Goal: Communication & Community: Answer question/provide support

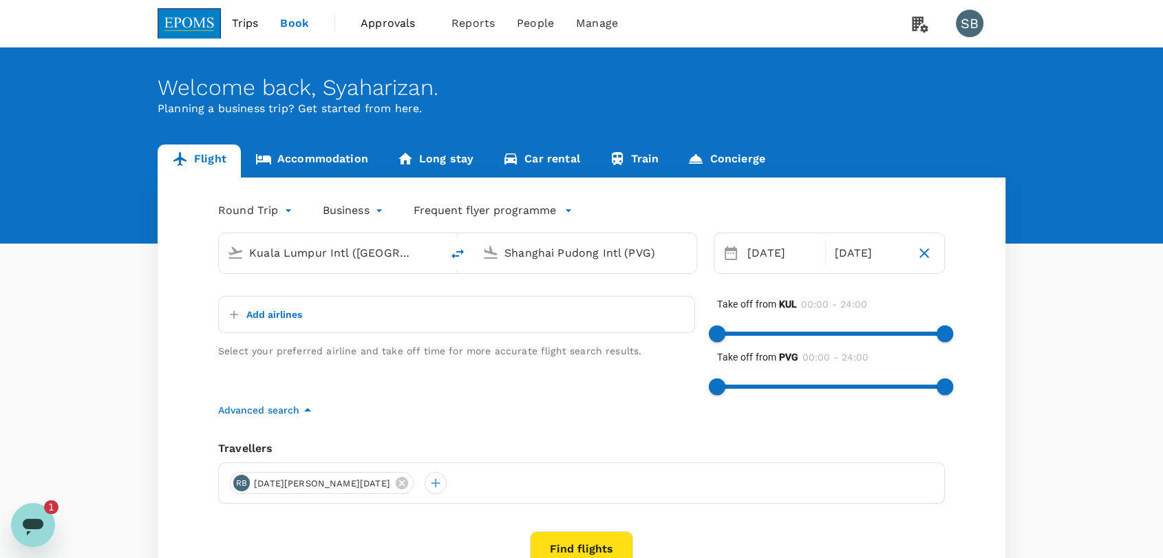
drag, startPoint x: 0, startPoint y: 0, endPoint x: 264, endPoint y: 21, distance: 265.1
click at [264, 21] on link "Trips" at bounding box center [245, 23] width 49 height 47
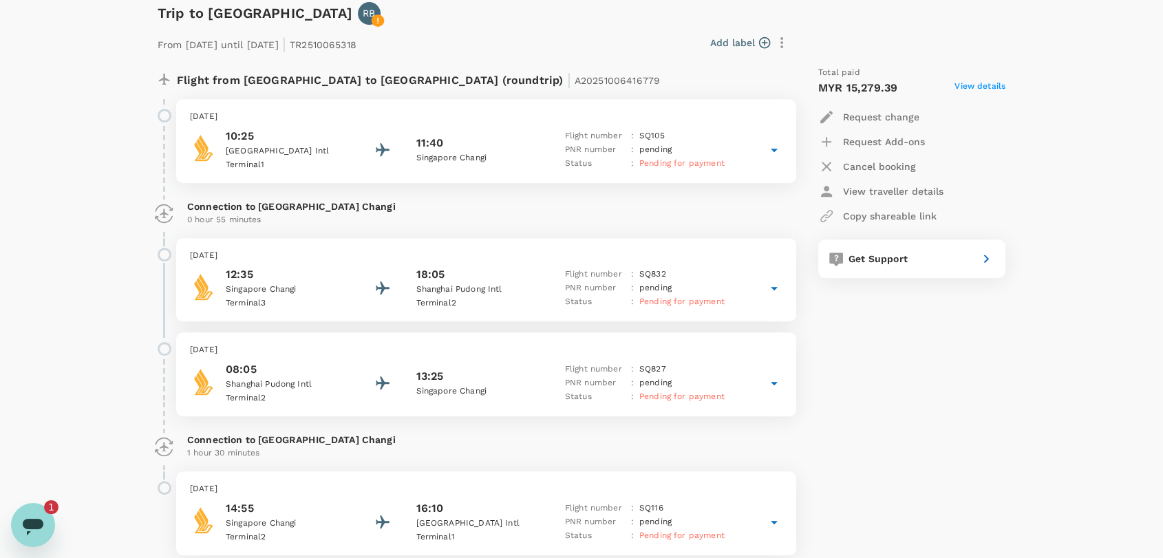
scroll to position [611, 0]
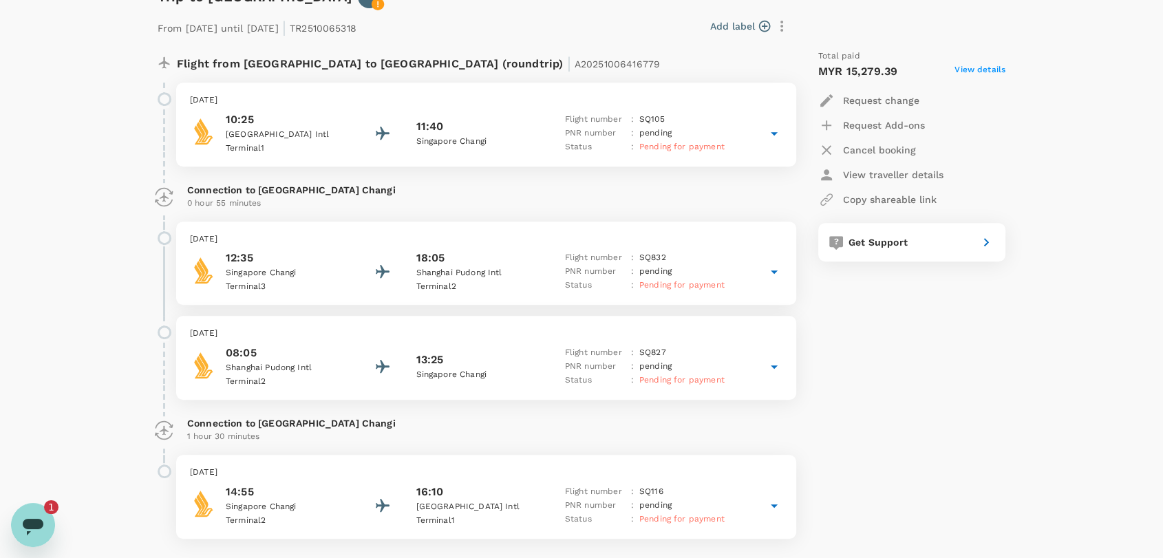
click at [66, 511] on div "1" at bounding box center [58, 507] width 28 height 14
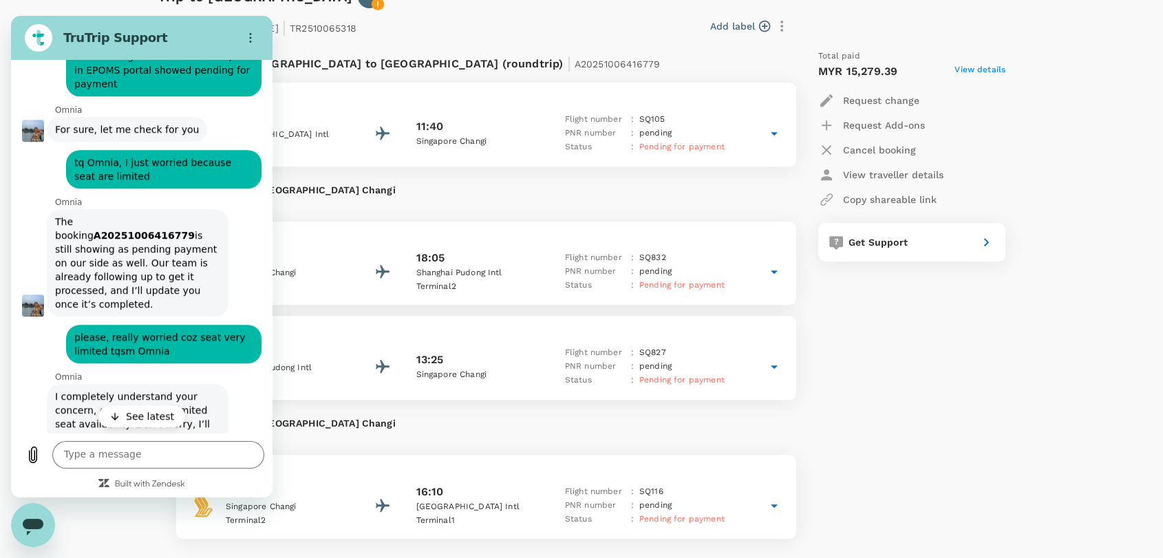
scroll to position [0, 0]
click at [136, 415] on p "See latest" at bounding box center [150, 417] width 48 height 14
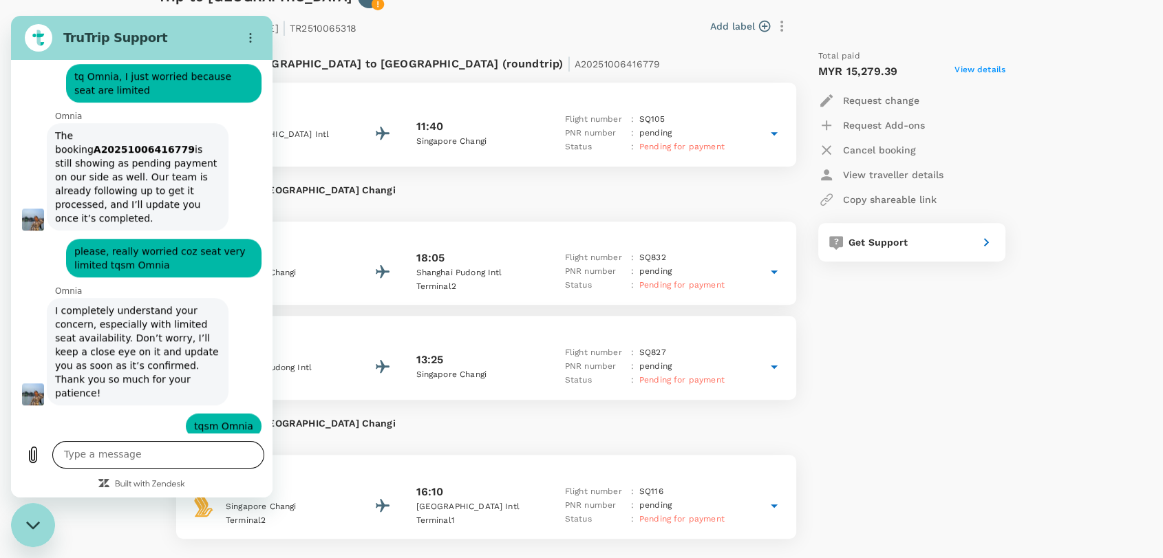
click at [125, 462] on textarea at bounding box center [158, 455] width 212 height 28
type textarea "hai"
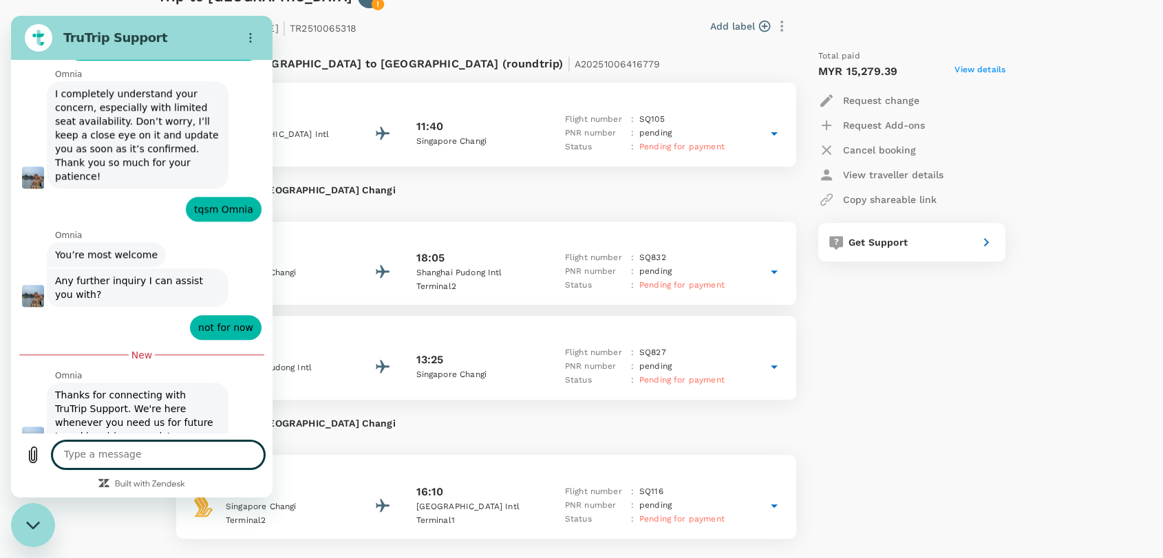
scroll to position [6646, 0]
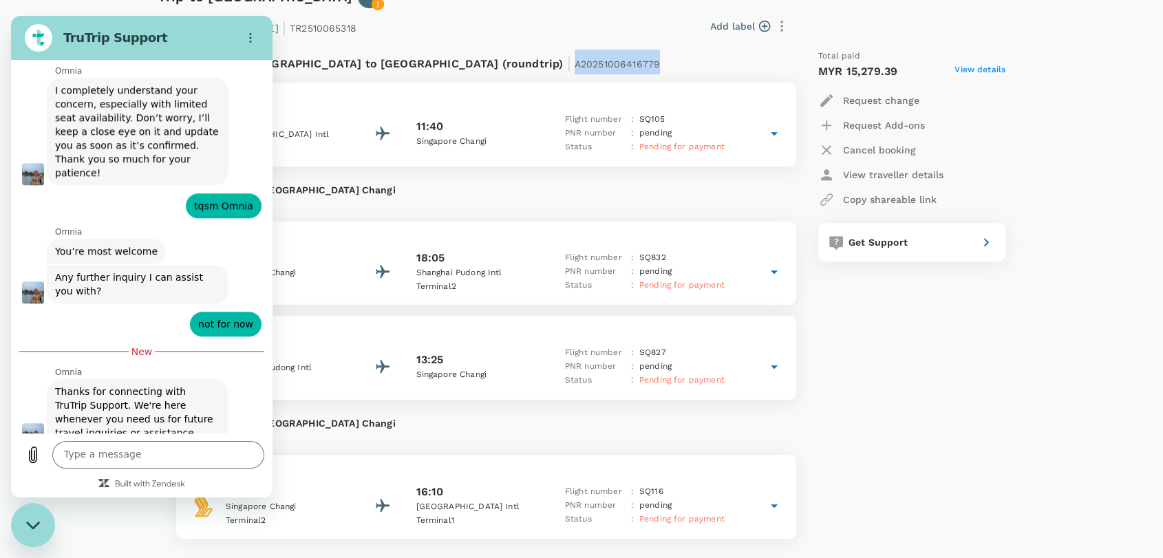
drag, startPoint x: 494, startPoint y: 61, endPoint x: 412, endPoint y: 62, distance: 82.6
click at [412, 62] on div "Flight from [GEOGRAPHIC_DATA] to [GEOGRAPHIC_DATA] (roundtrip) | A20251006416779" at bounding box center [441, 62] width 528 height 25
copy span "A20251006416779"
click at [129, 466] on textarea at bounding box center [158, 455] width 212 height 28
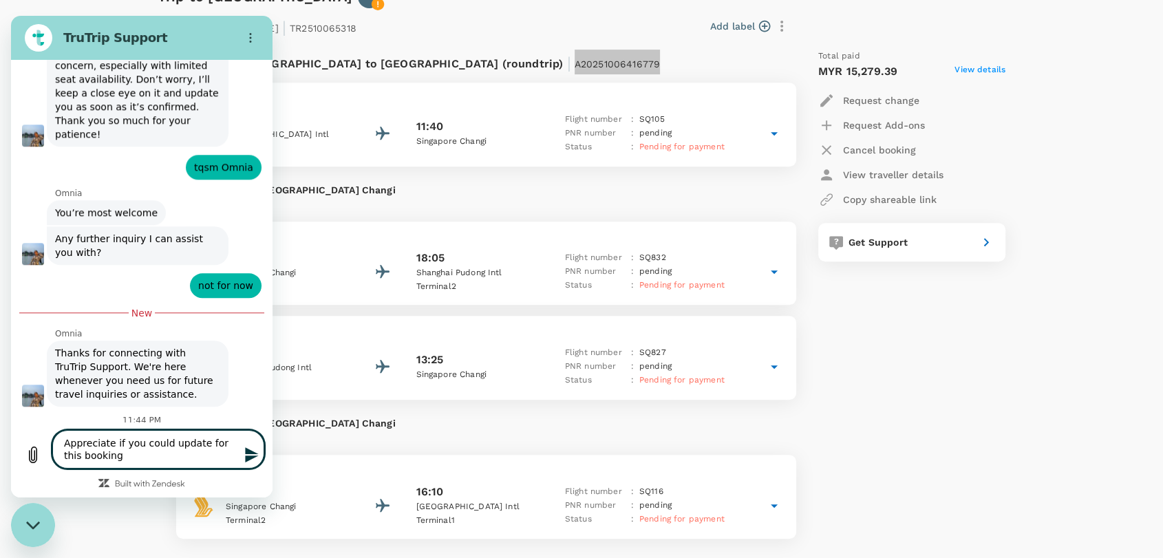
scroll to position [6683, 0]
paste textarea "A20251006416779"
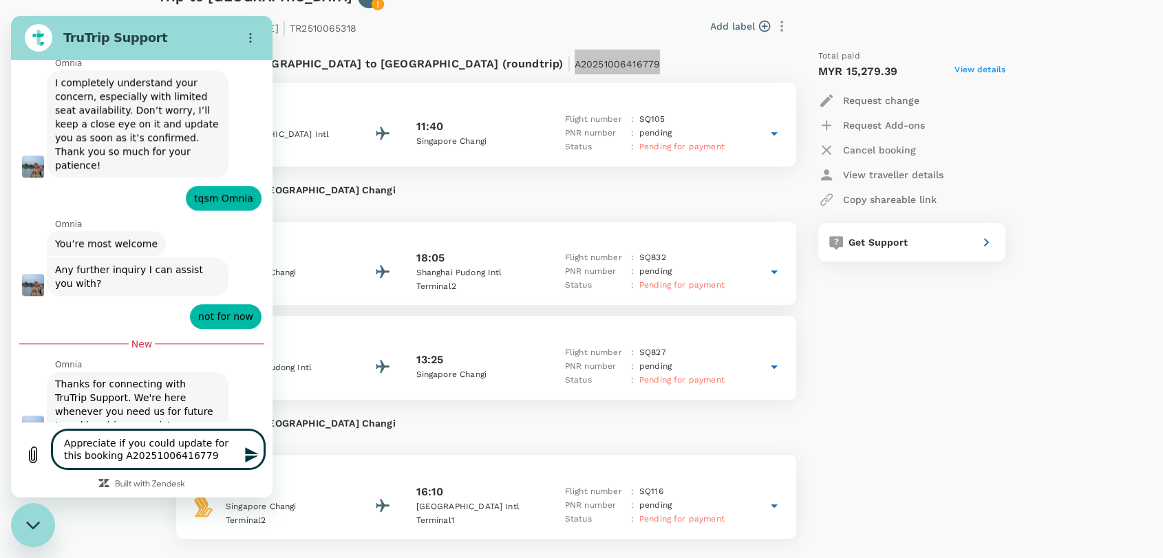
click at [62, 444] on textarea "Appreciate if you could update for this booking A20251006416779" at bounding box center [158, 449] width 212 height 39
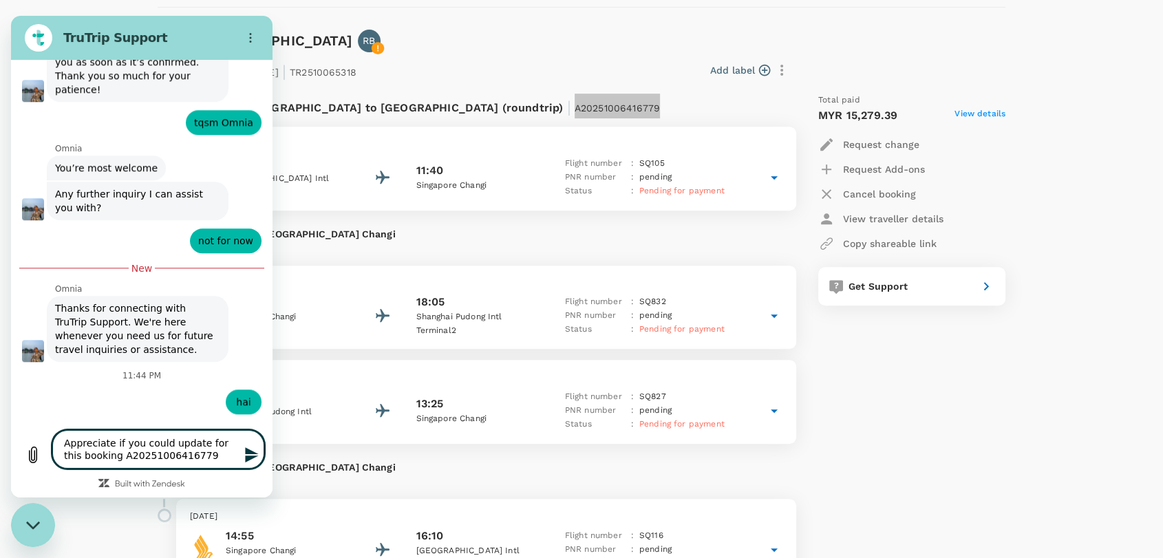
scroll to position [535, 0]
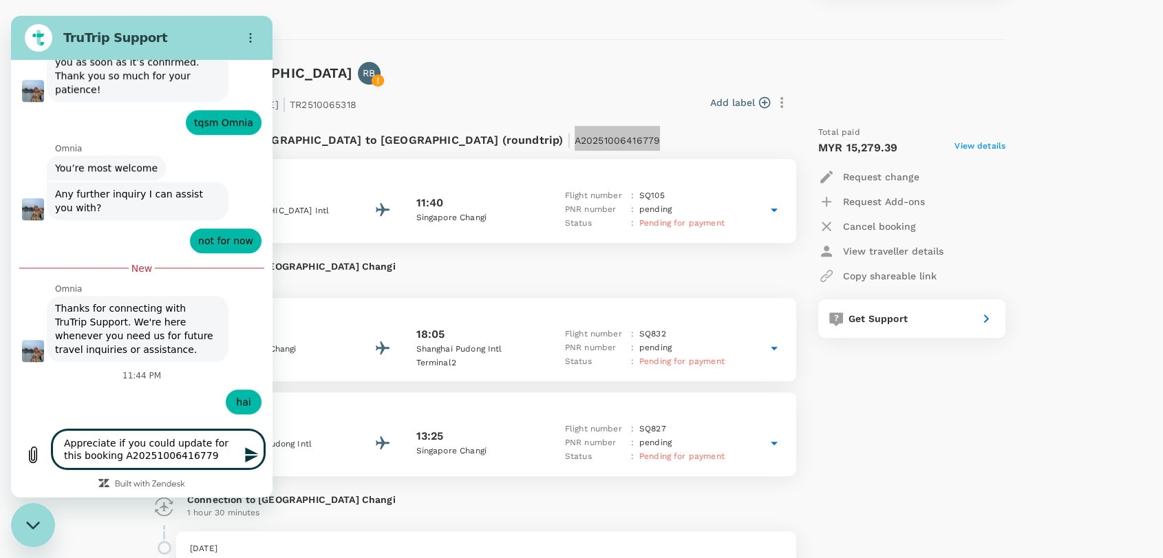
click at [64, 442] on textarea "Appreciate if you could update for this booking A20251006416779" at bounding box center [158, 449] width 212 height 39
type textarea "Hai Omnia appreciate if you could update for this booking A20251006416779"
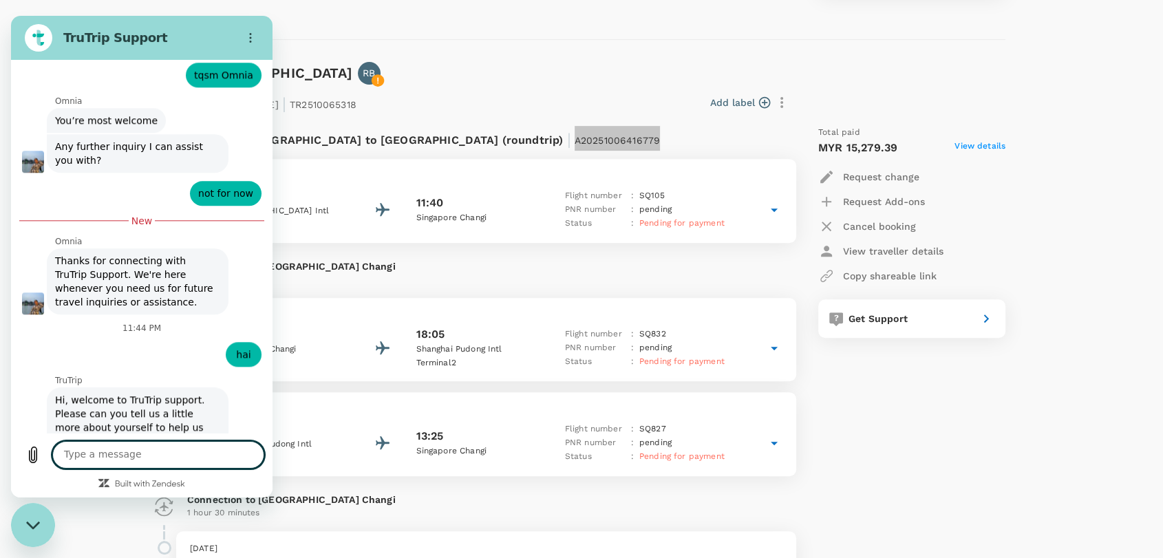
scroll to position [6778, 0]
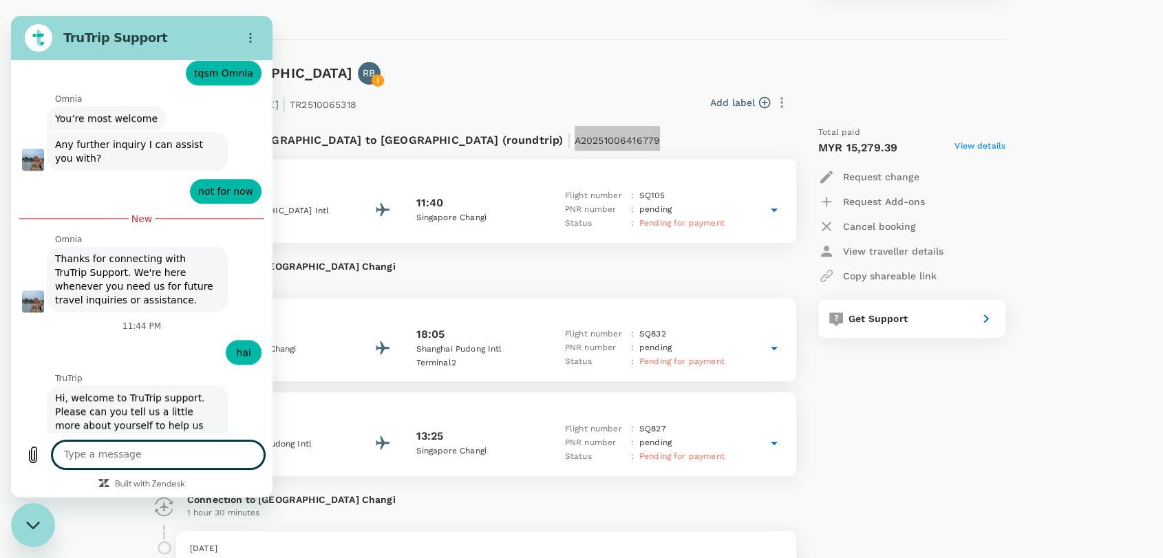
click at [69, 451] on textarea at bounding box center [158, 455] width 212 height 28
type textarea "return seat only left 2 seat"
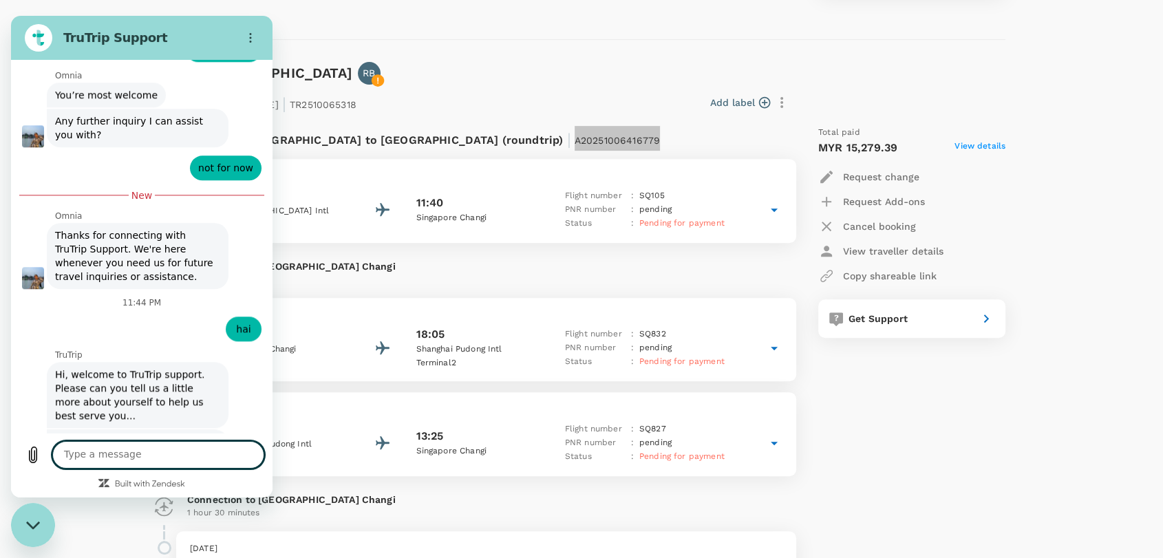
scroll to position [6805, 0]
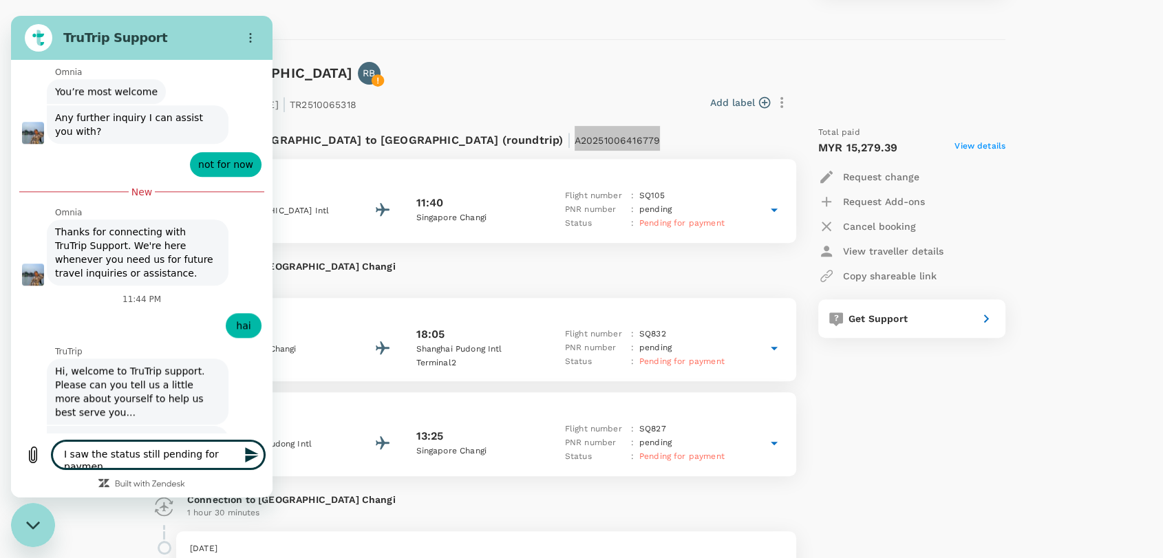
type textarea "I saw the status still pending for payment"
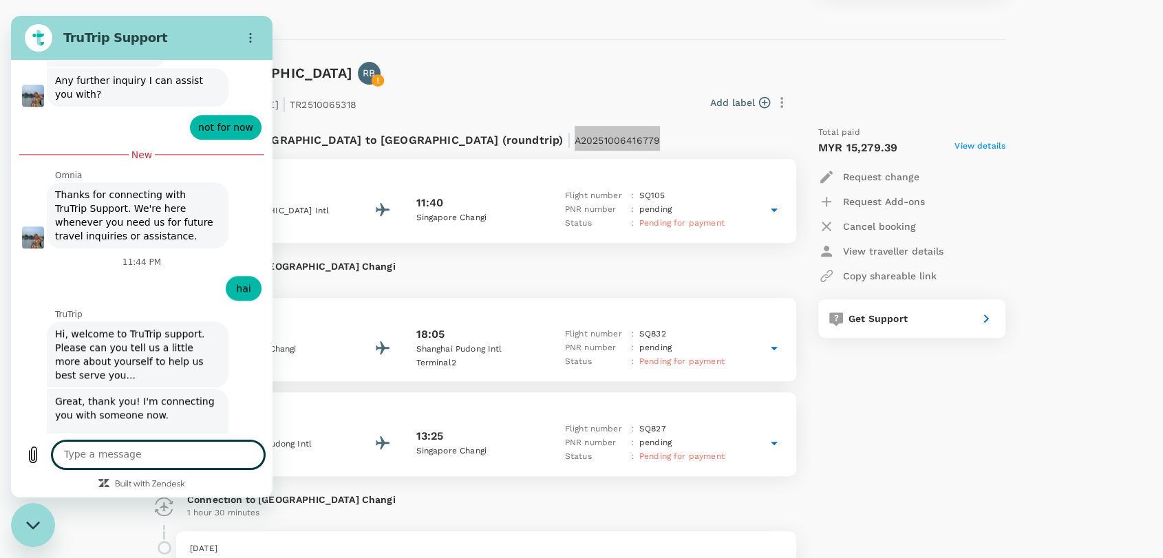
scroll to position [6845, 0]
click at [34, 520] on div "Close messaging window" at bounding box center [32, 524] width 41 height 41
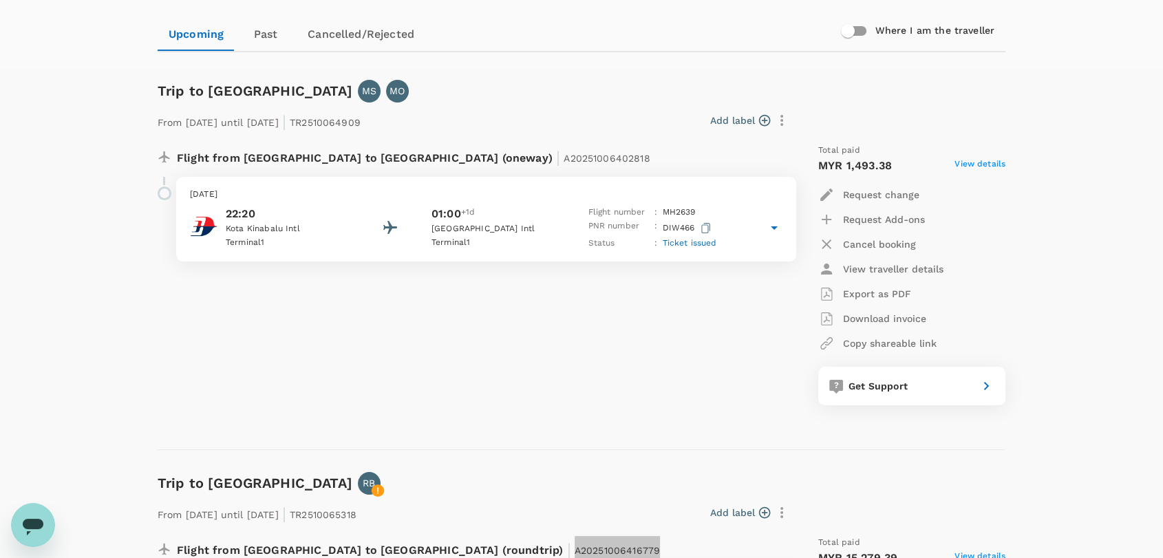
scroll to position [0, 0]
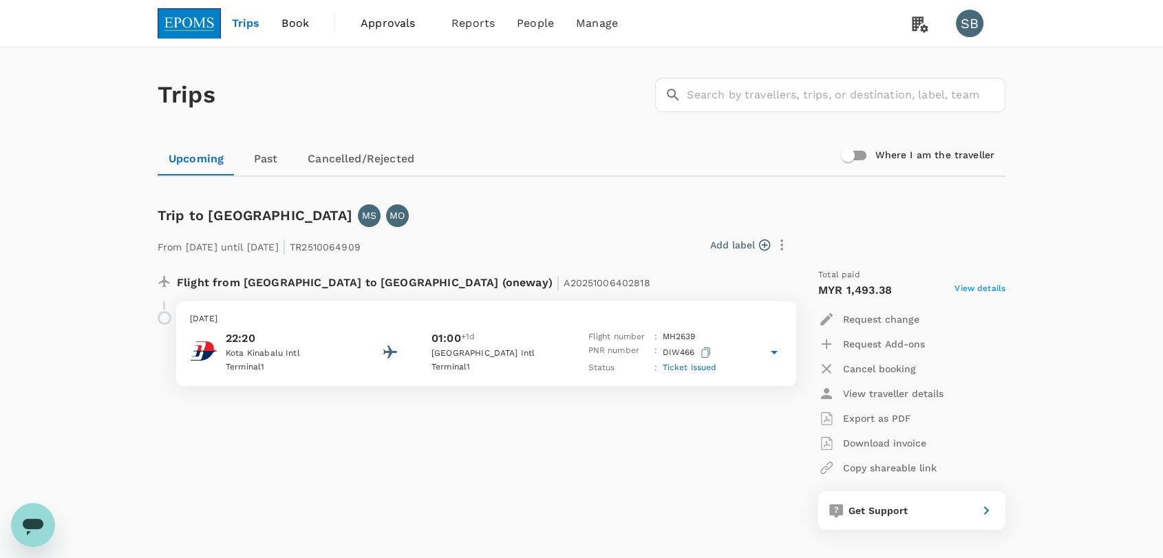
click at [165, 26] on img at bounding box center [189, 23] width 63 height 30
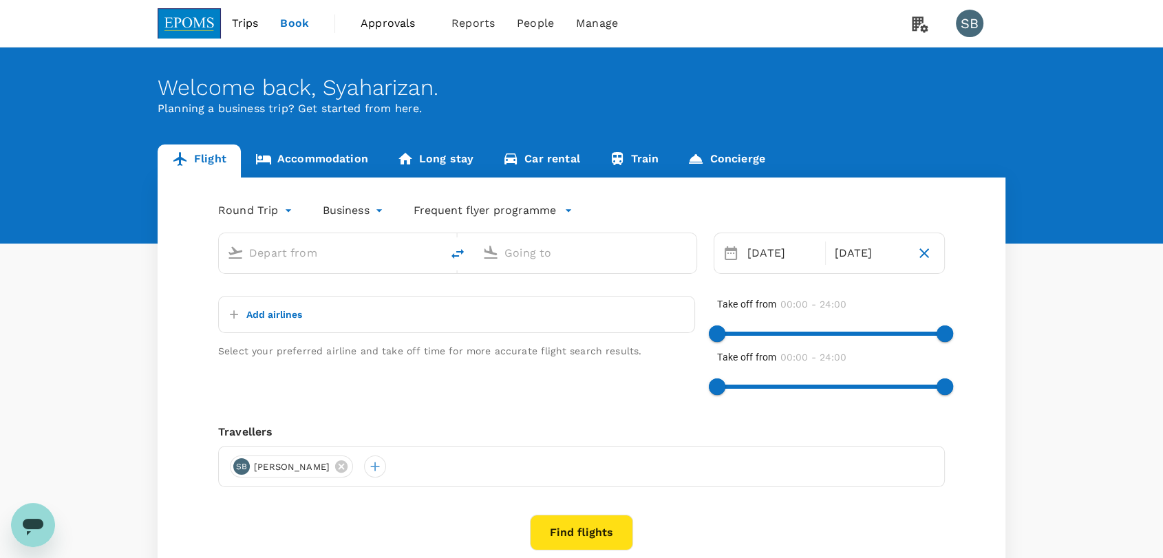
type input "Kuala Lumpur Intl ([GEOGRAPHIC_DATA])"
type input "Shanghai Pudong Intl (PVG)"
click at [243, 19] on span "Trips" at bounding box center [245, 23] width 27 height 17
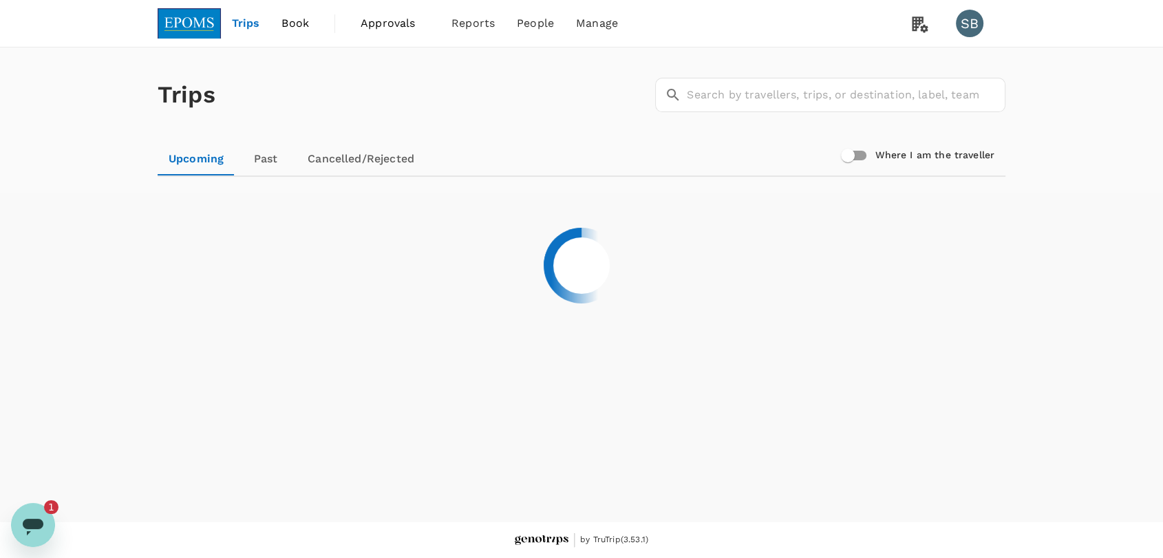
click at [50, 514] on div "Open messaging window, 1 unread message" at bounding box center [32, 524] width 41 height 41
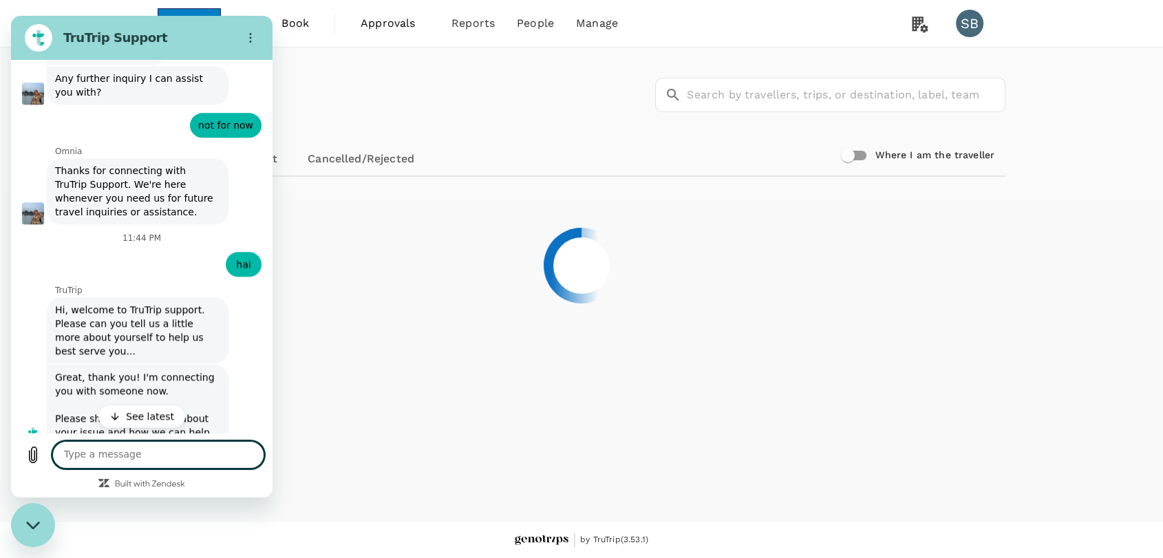
scroll to position [6823, 0]
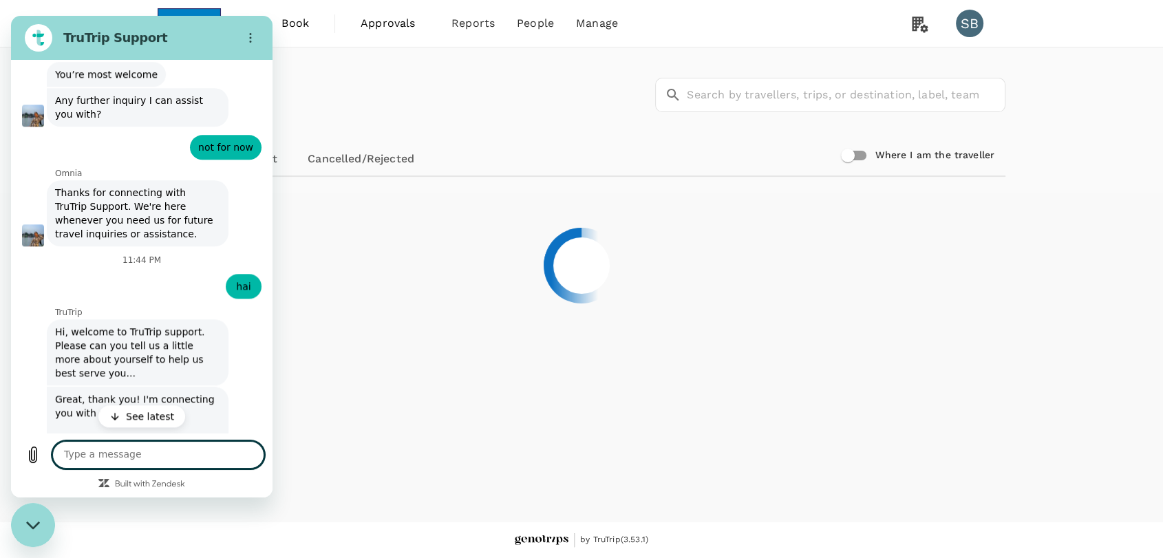
click at [126, 417] on p "See latest" at bounding box center [150, 417] width 48 height 14
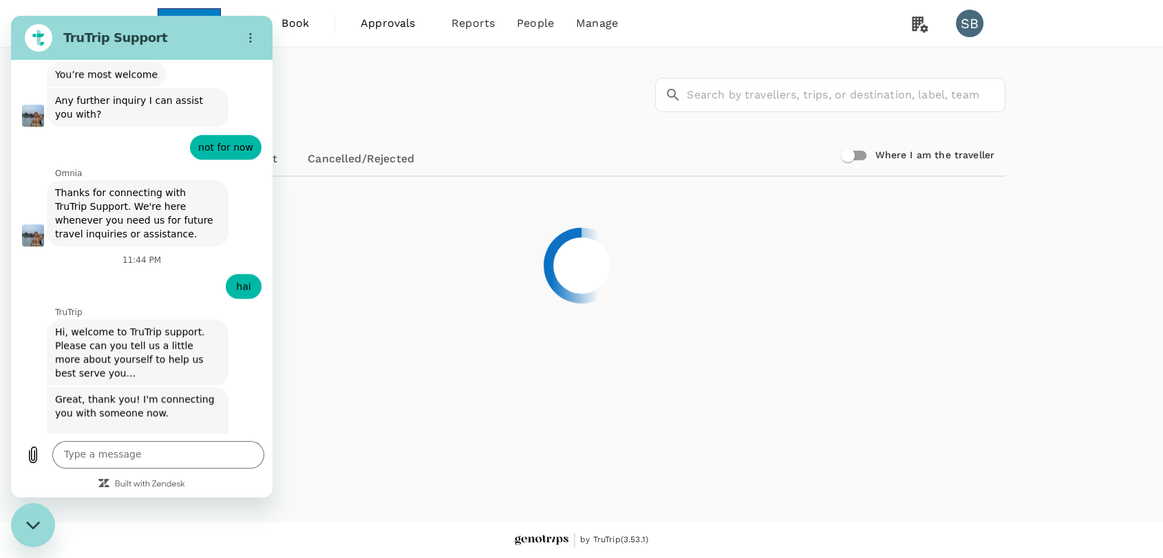
scroll to position [6897, 0]
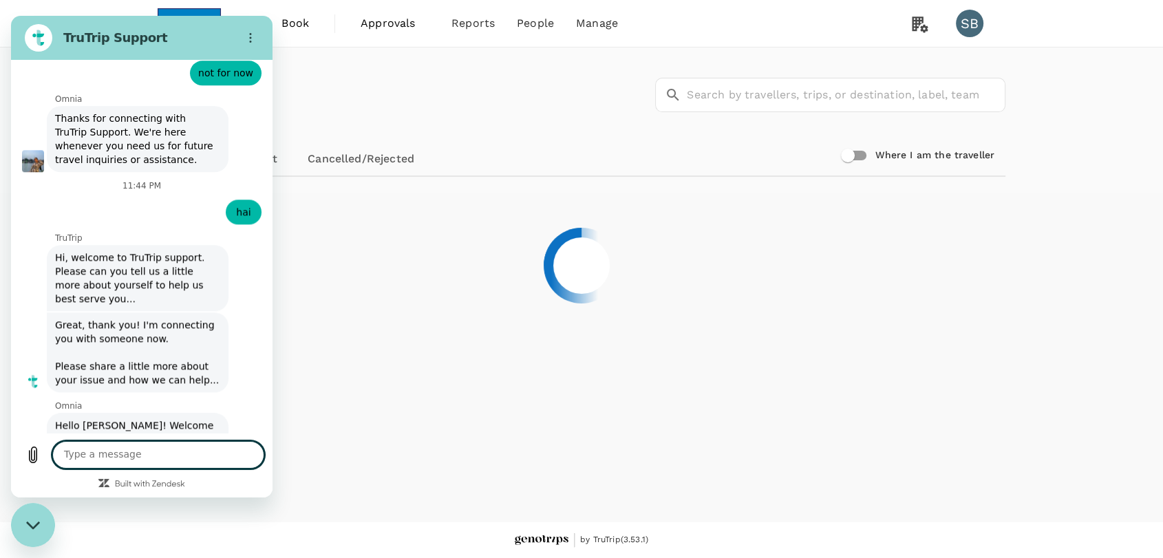
click at [110, 456] on textarea at bounding box center [158, 455] width 212 height 28
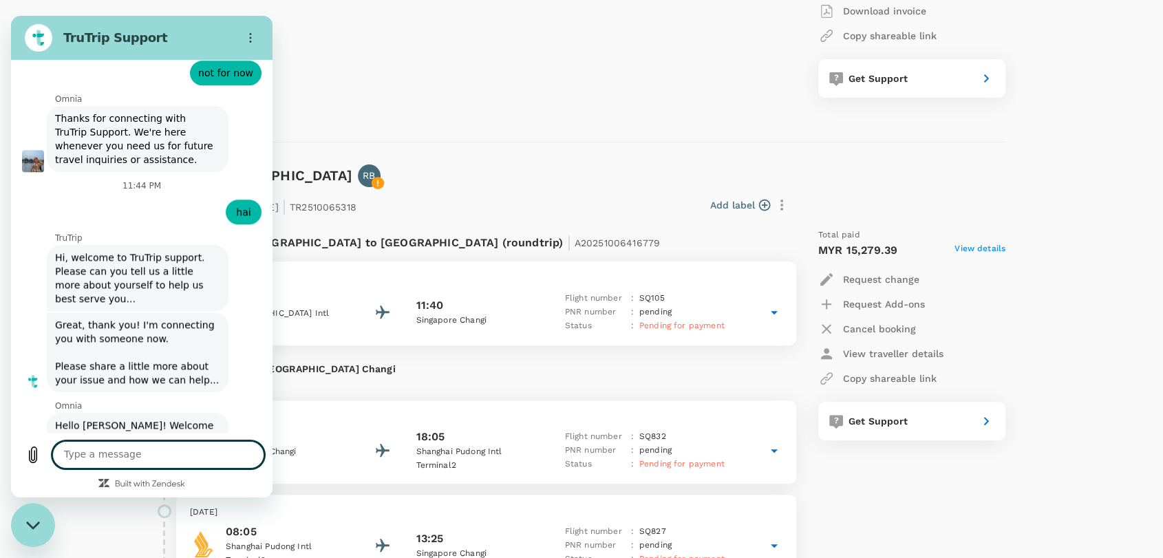
scroll to position [535, 0]
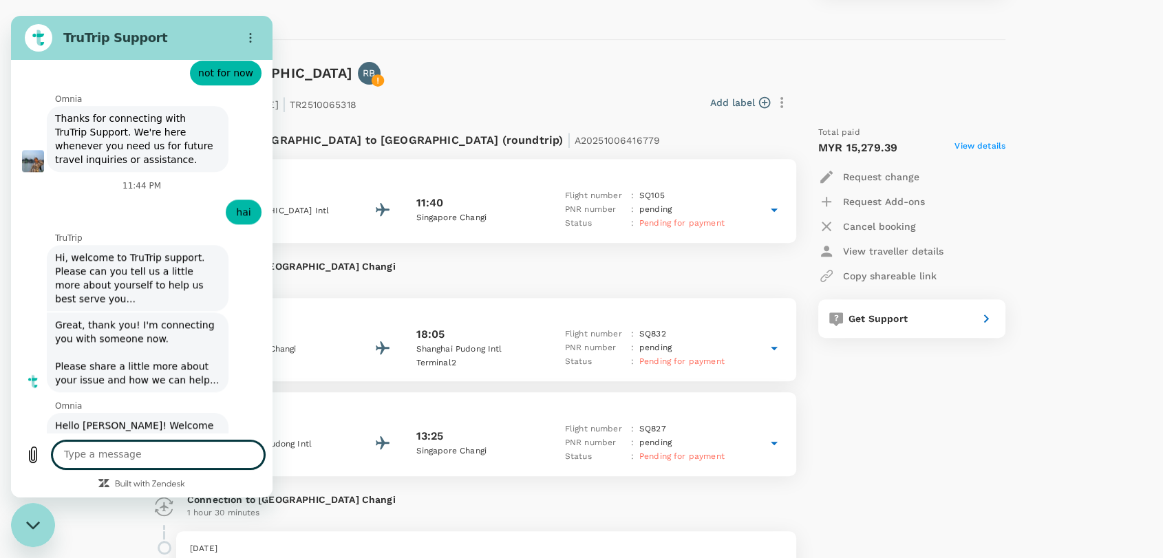
click at [220, 455] on textarea at bounding box center [158, 455] width 212 height 28
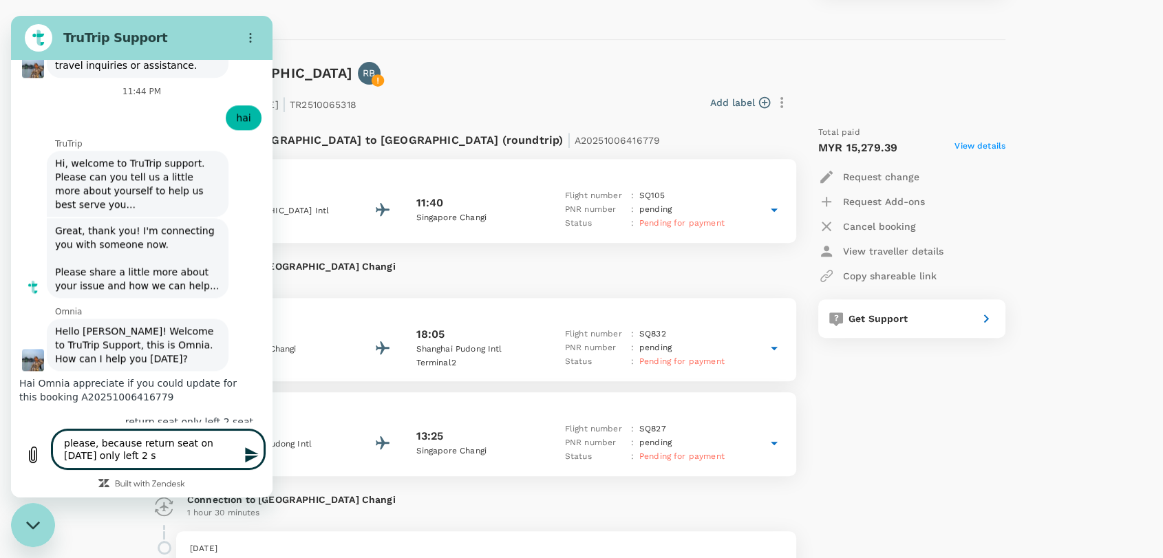
scroll to position [6993, 0]
type textarea "please, because return seat on [DATE] only left 2 seat"
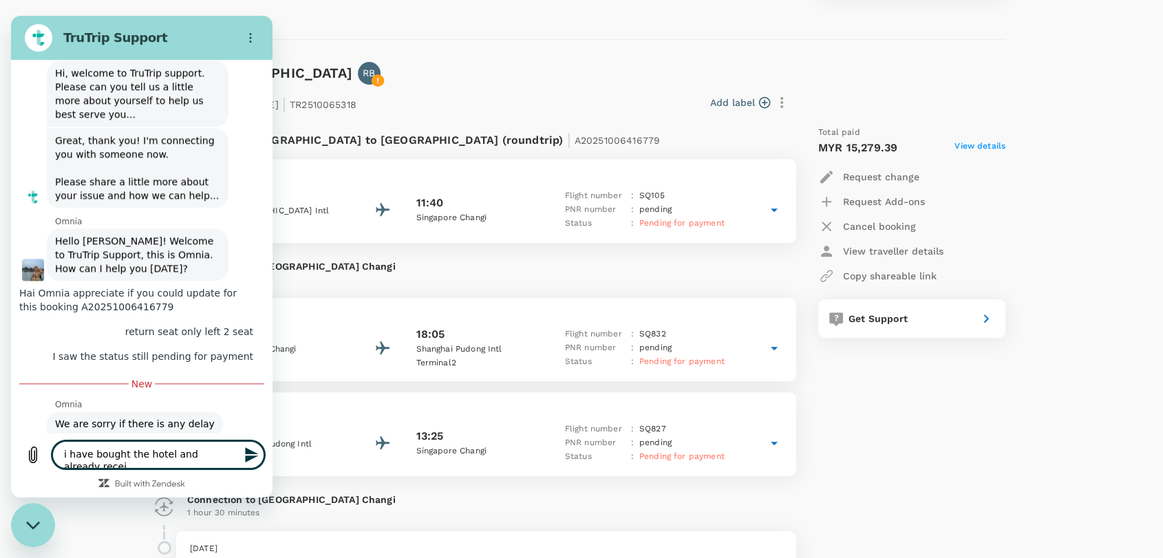
scroll to position [7083, 0]
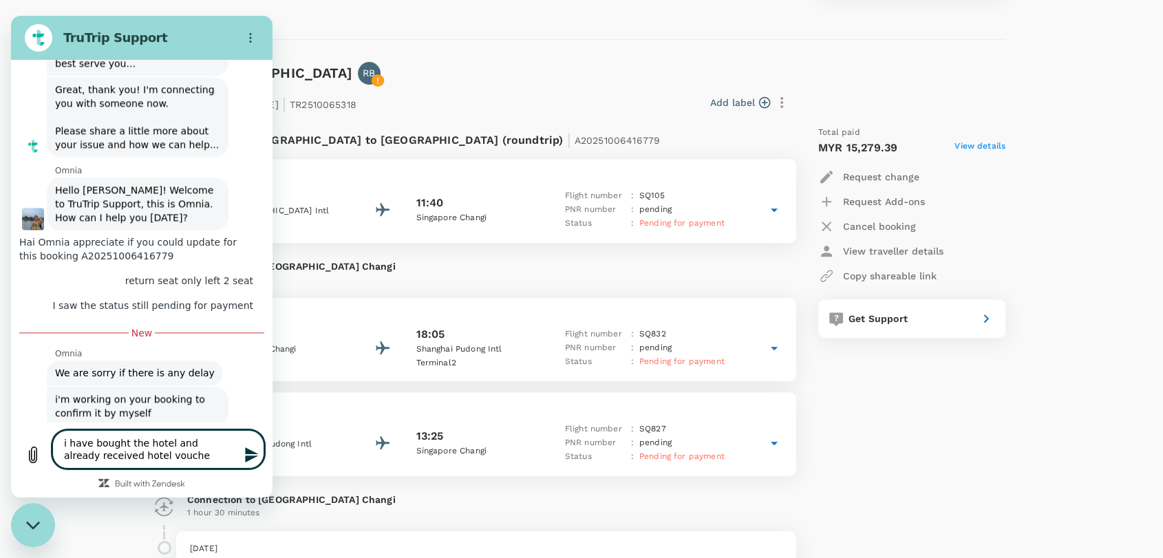
type textarea "i have bought the hotel and already received hotel voucher"
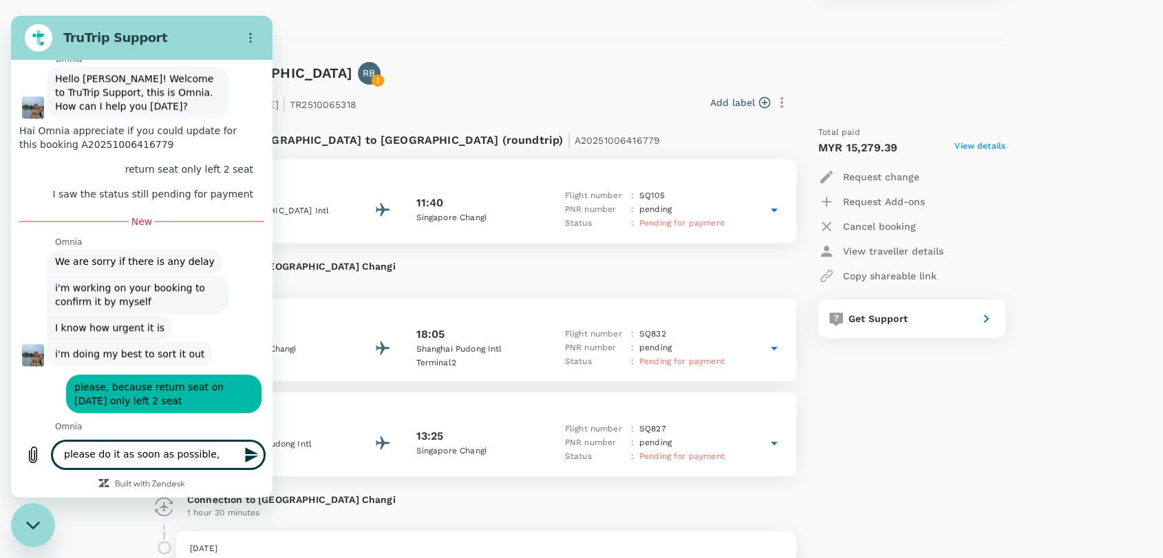
scroll to position [7246, 0]
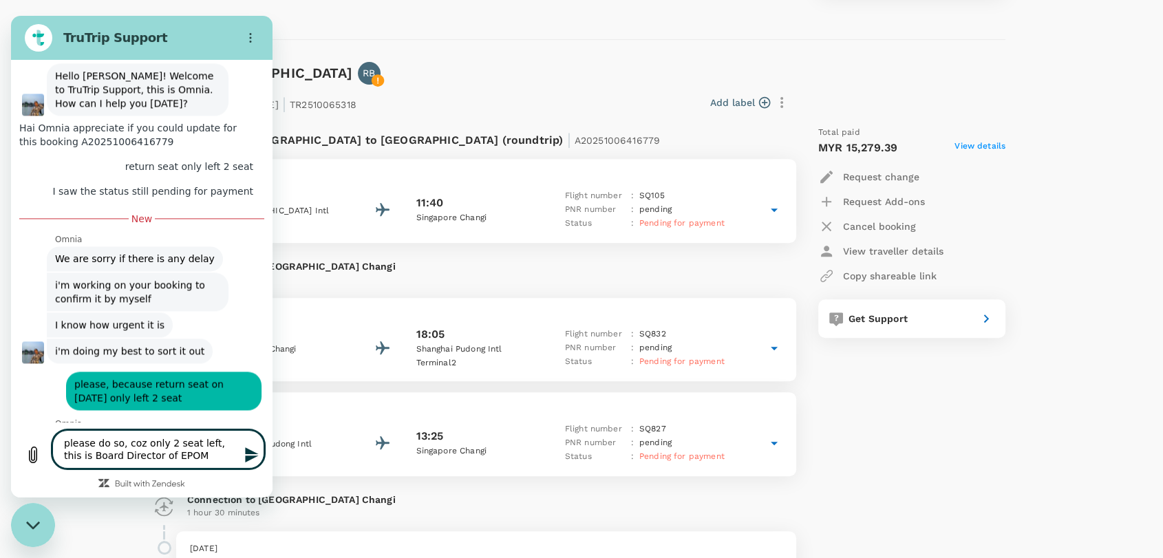
type textarea "please do so, coz only 2 seat left, this is Board Director of EPOMS"
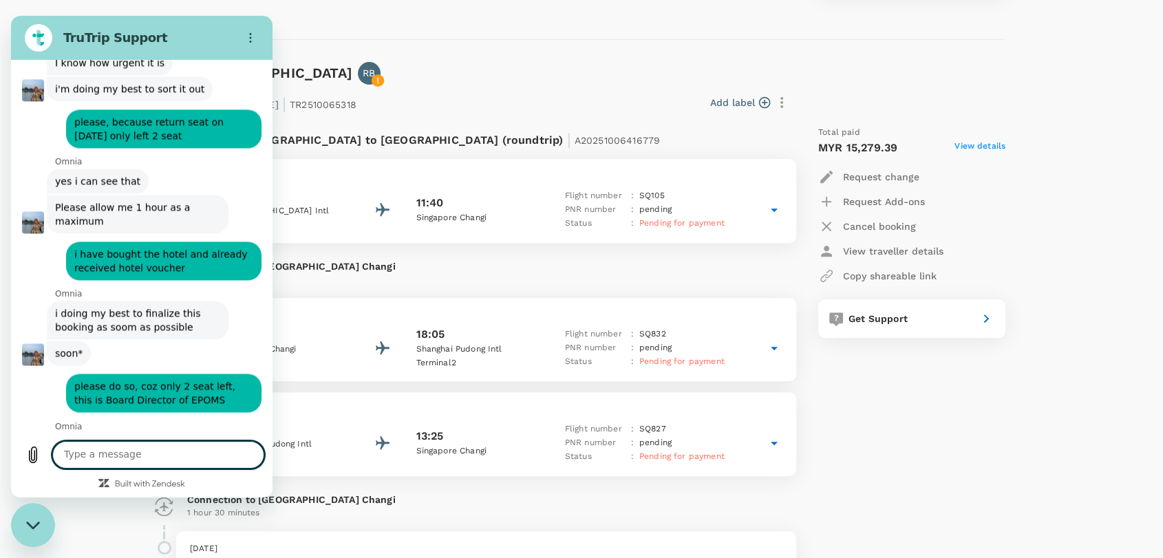
scroll to position [7511, 0]
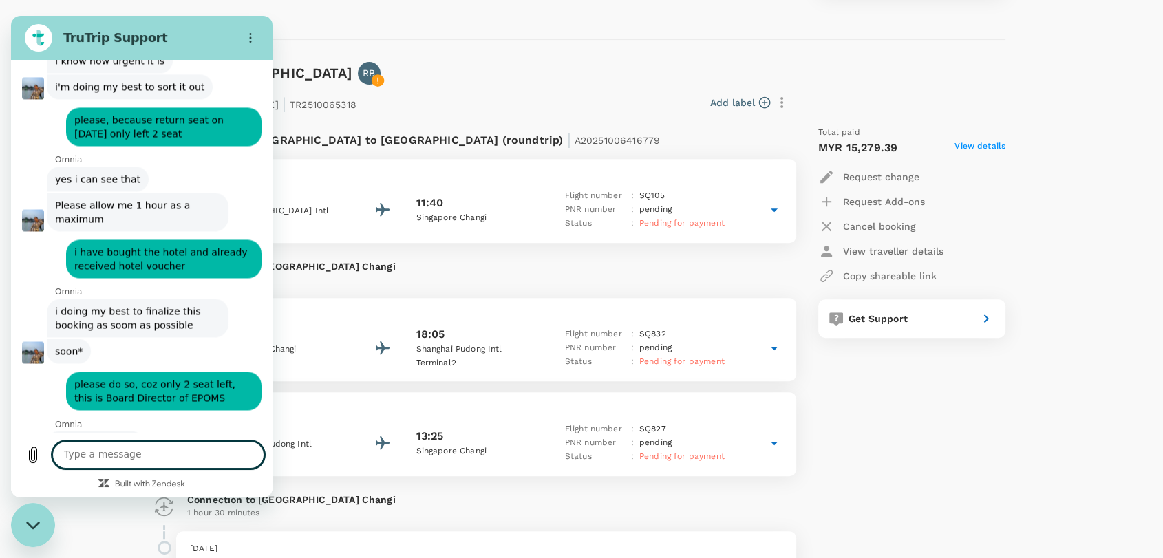
click at [149, 449] on textarea at bounding box center [158, 455] width 212 height 28
type textarea "i"
type textarea "I have to check with [PERSON_NAME]"
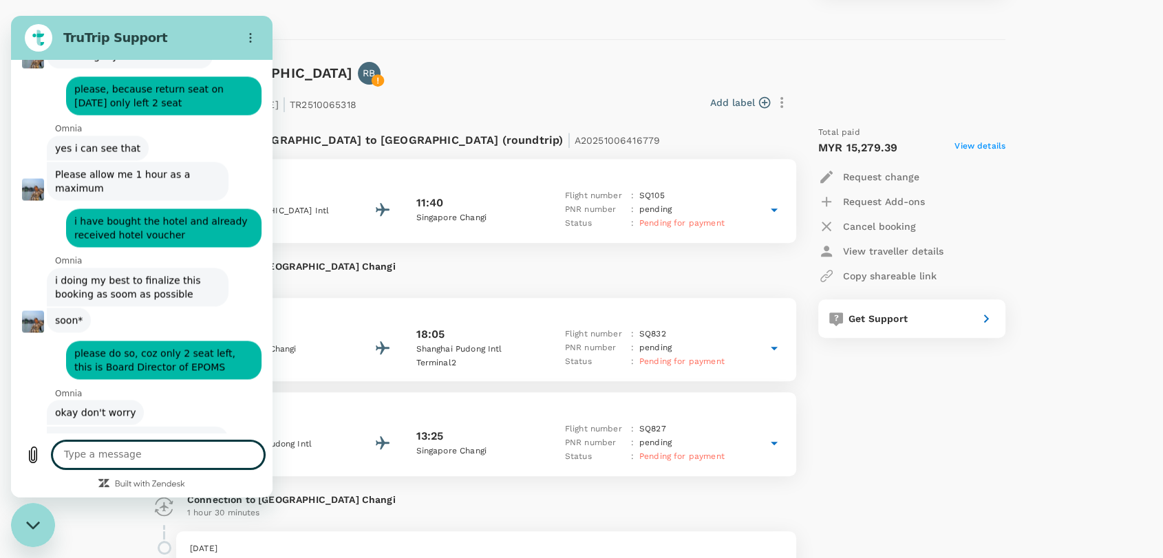
scroll to position [7544, 0]
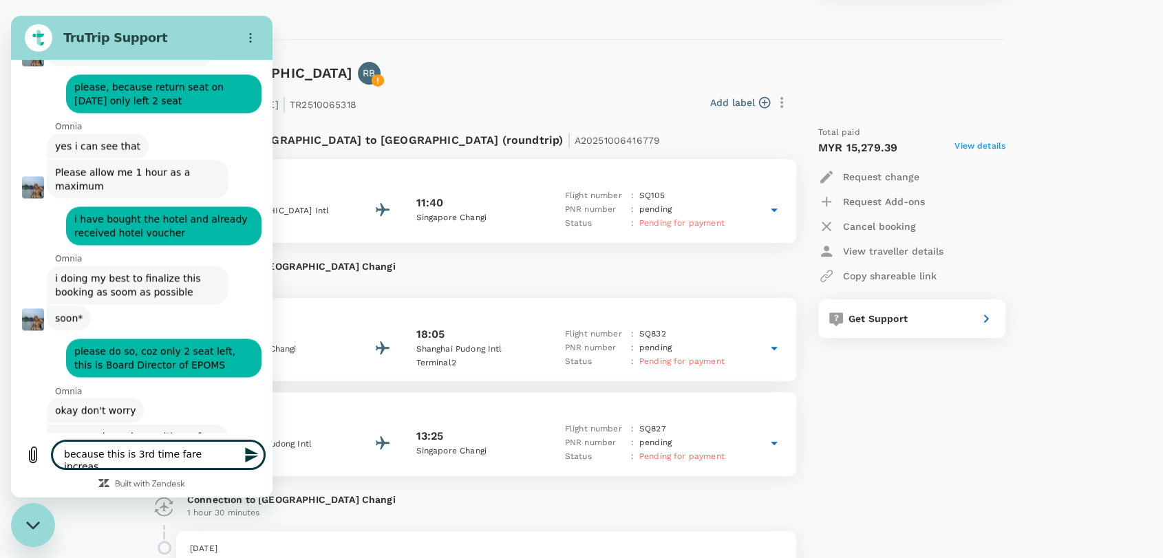
type textarea "because this is 3rd time fare increase"
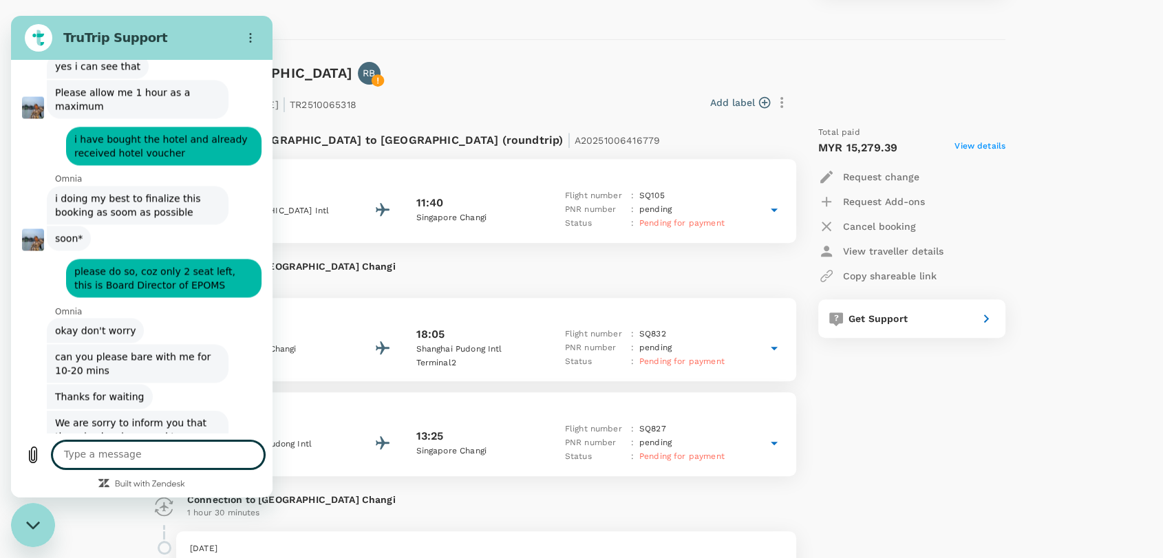
scroll to position [7622, 0]
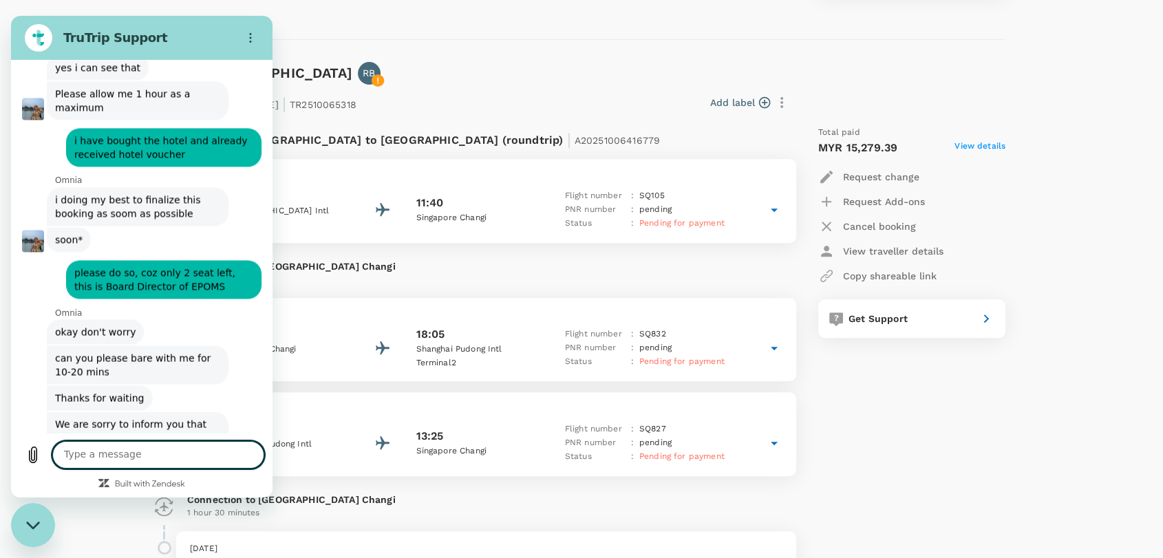
click at [211, 456] on textarea at bounding box center [158, 455] width 212 height 28
type textarea "t"
type textarea "a"
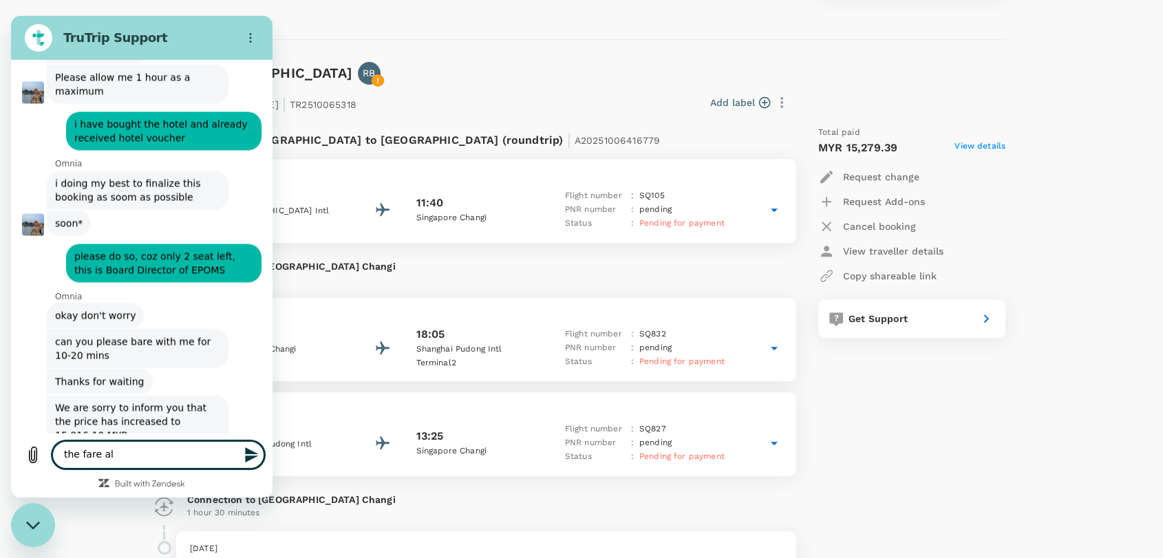
scroll to position [7642, 0]
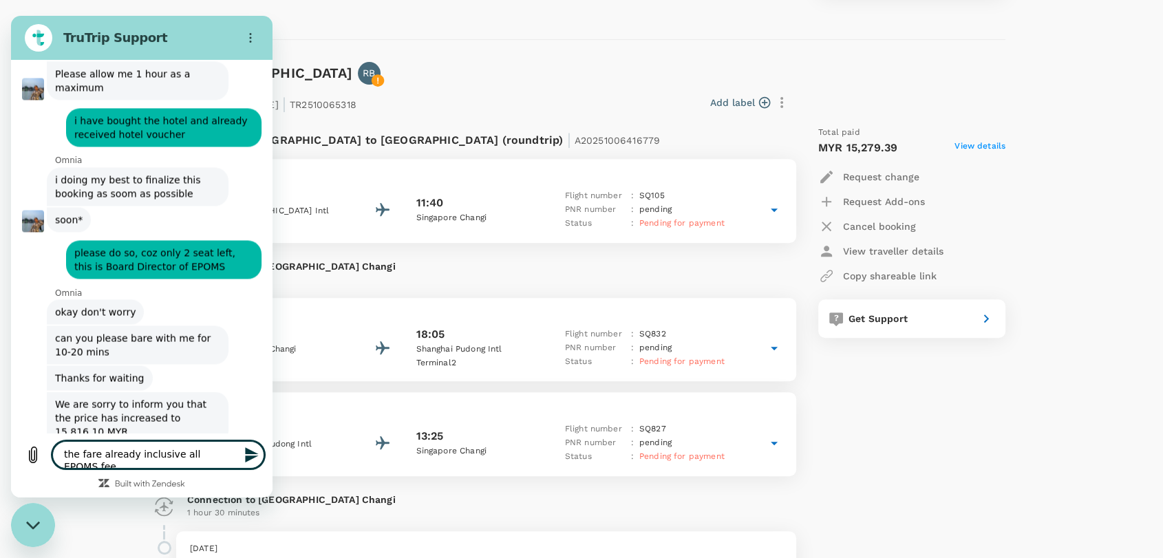
type textarea "the fare already inclusive all EPOMS fee?"
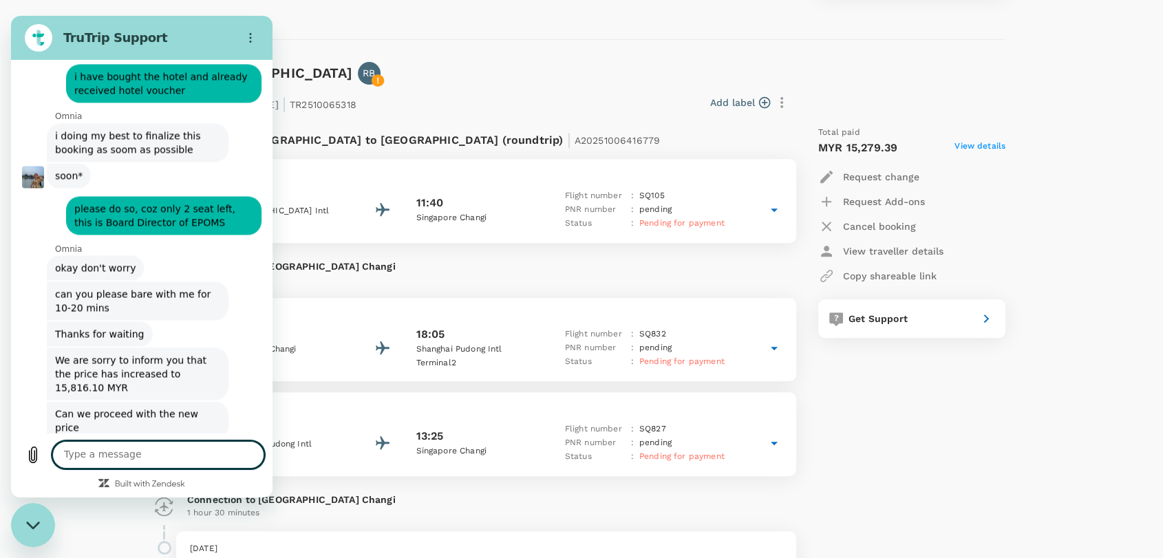
scroll to position [7688, 0]
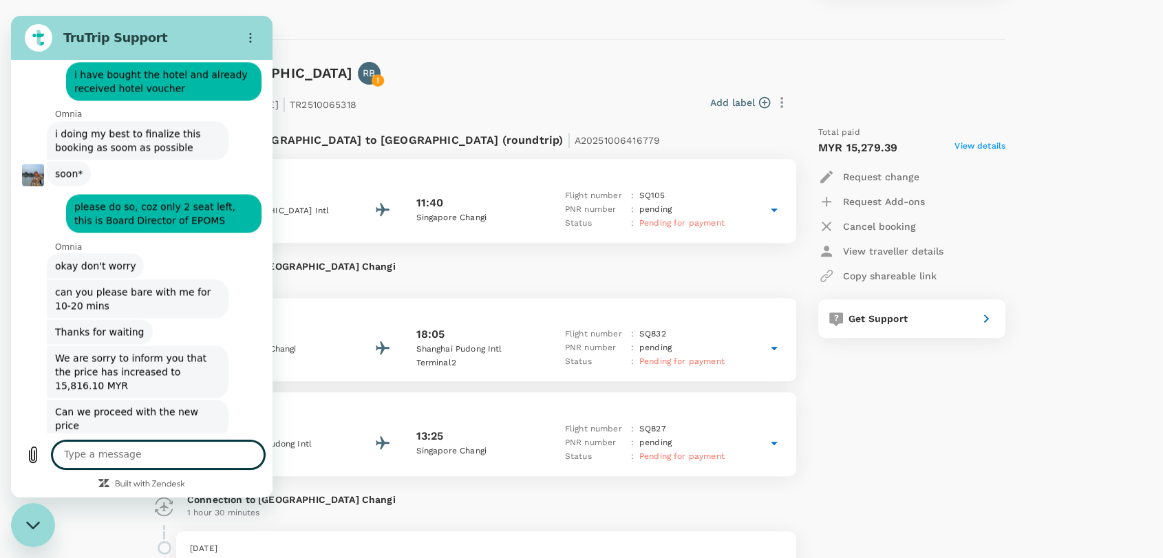
click at [169, 460] on textarea at bounding box center [158, 455] width 212 height 28
type textarea "right?"
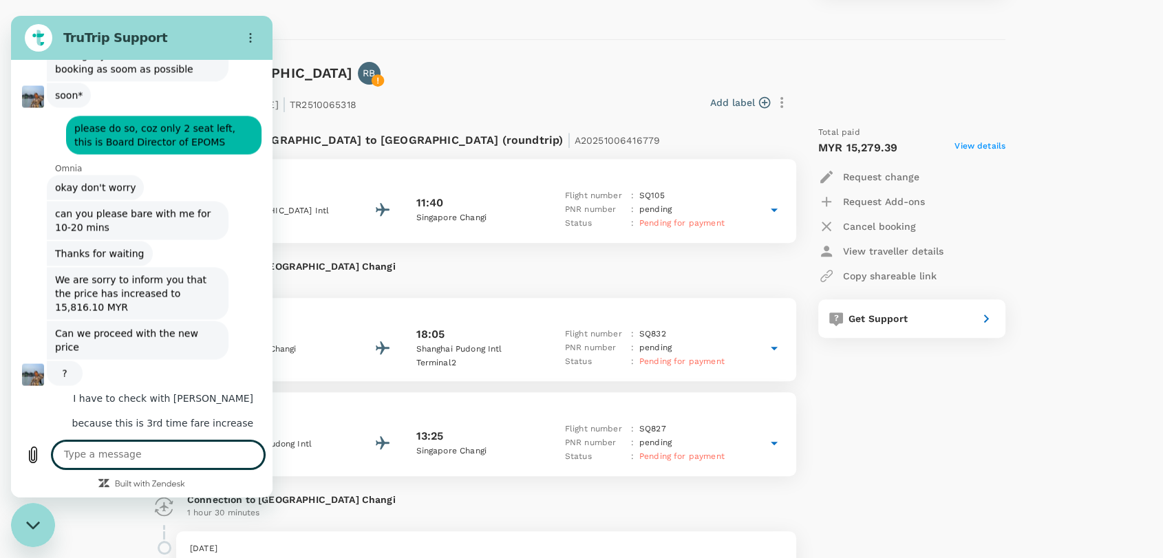
scroll to position [7813, 0]
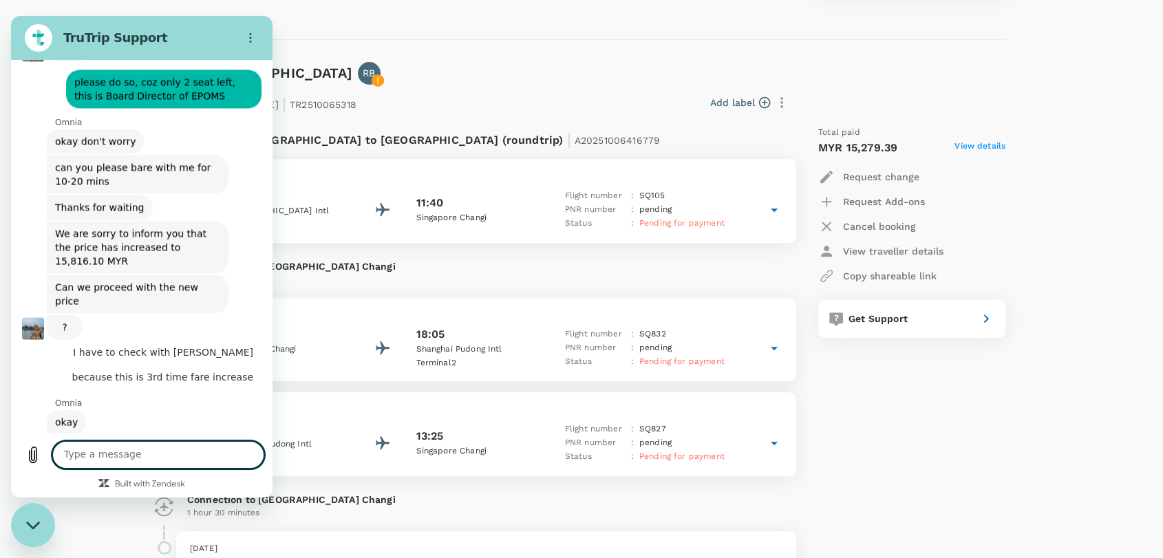
click at [173, 466] on textarea at bounding box center [158, 455] width 212 height 28
type textarea "please proceed"
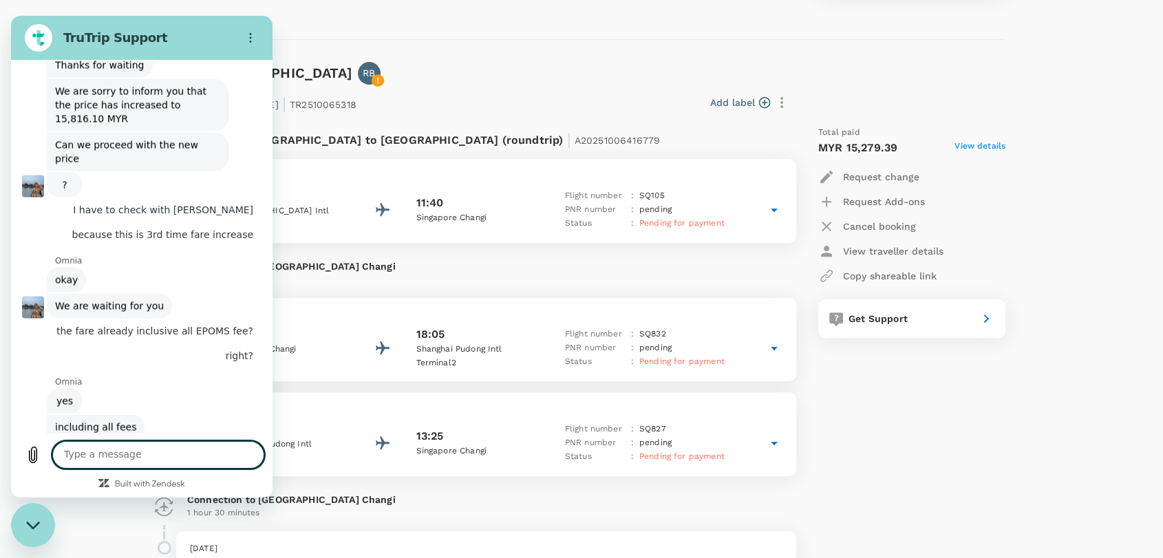
scroll to position [7957, 0]
type textarea "i hope we manage to get the seat"
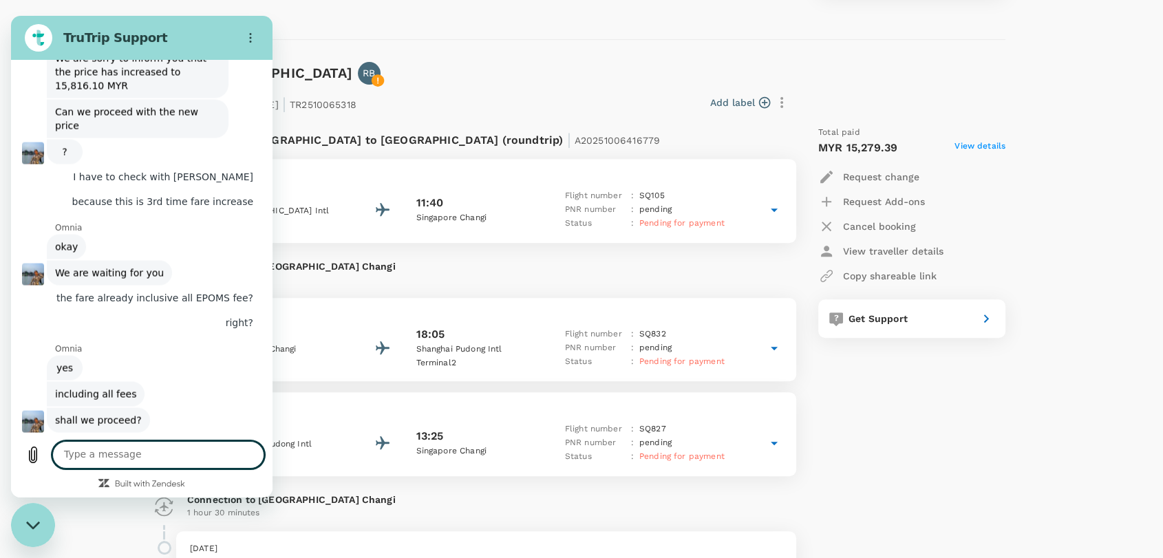
scroll to position [7990, 0]
click at [529, 166] on div "[DATE] 10:25 [GEOGRAPHIC_DATA] 1 11:40 [GEOGRAPHIC_DATA] Changi Flight number :…" at bounding box center [486, 201] width 620 height 84
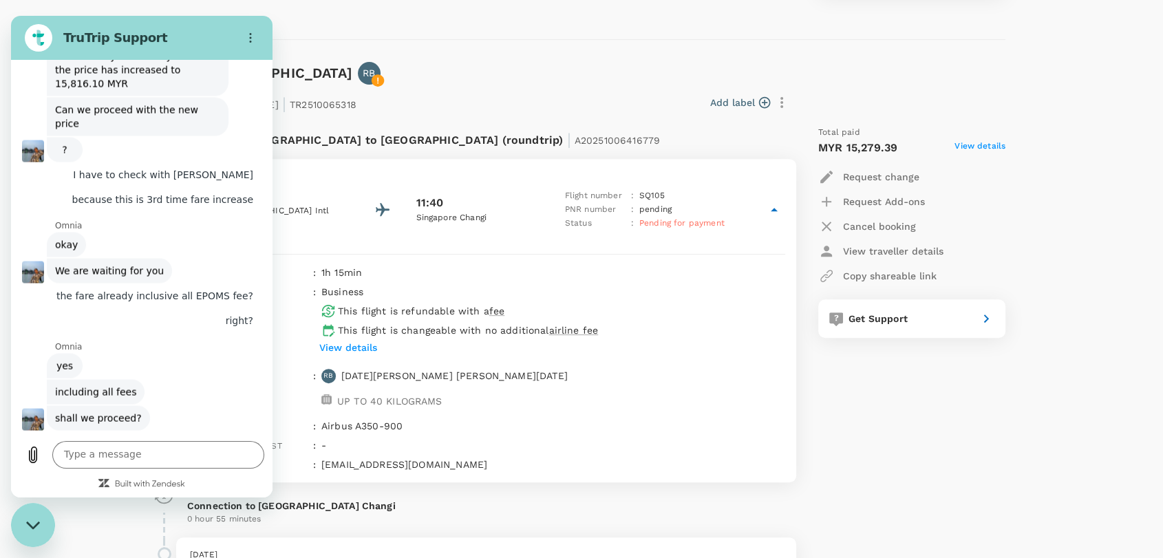
click at [529, 166] on div "[DATE] 10:25 [GEOGRAPHIC_DATA] 1 11:40 [GEOGRAPHIC_DATA] Changi Flight number :…" at bounding box center [486, 201] width 620 height 84
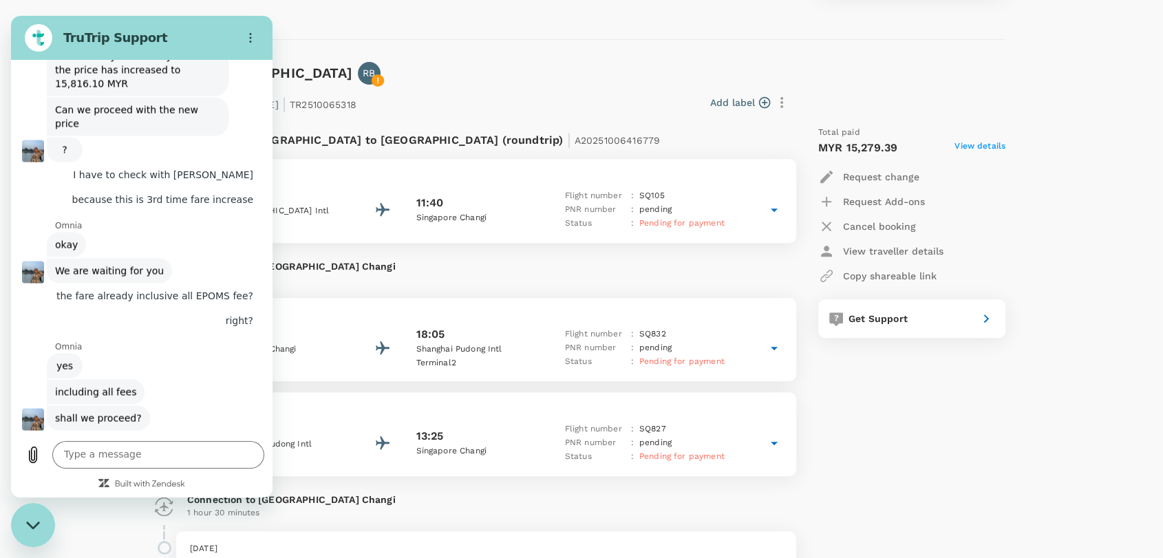
click at [19, 530] on div "Close messaging window" at bounding box center [32, 524] width 41 height 41
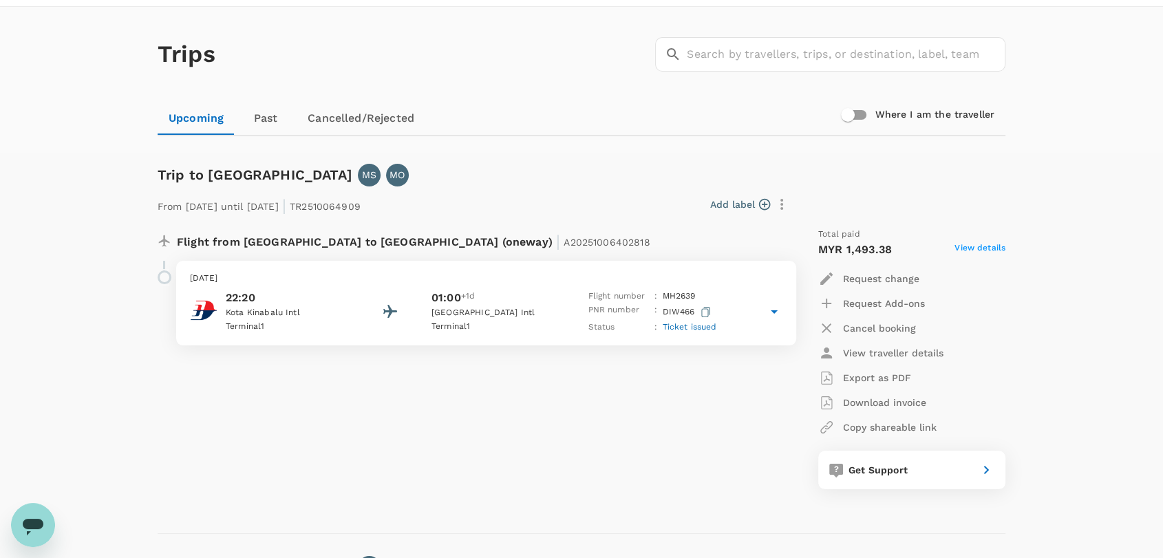
scroll to position [0, 0]
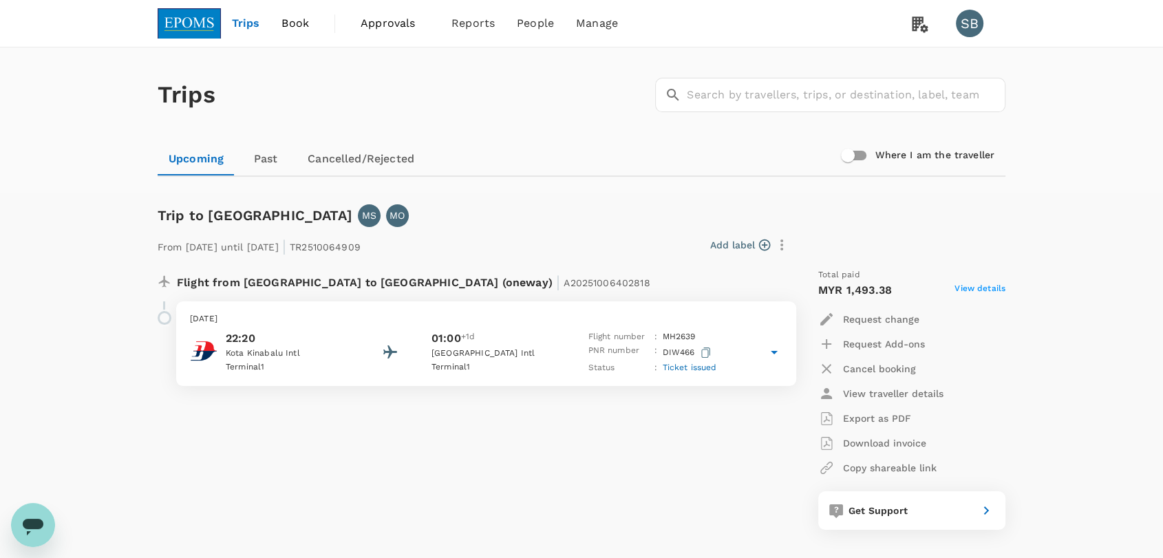
click at [209, 23] on img at bounding box center [189, 23] width 63 height 30
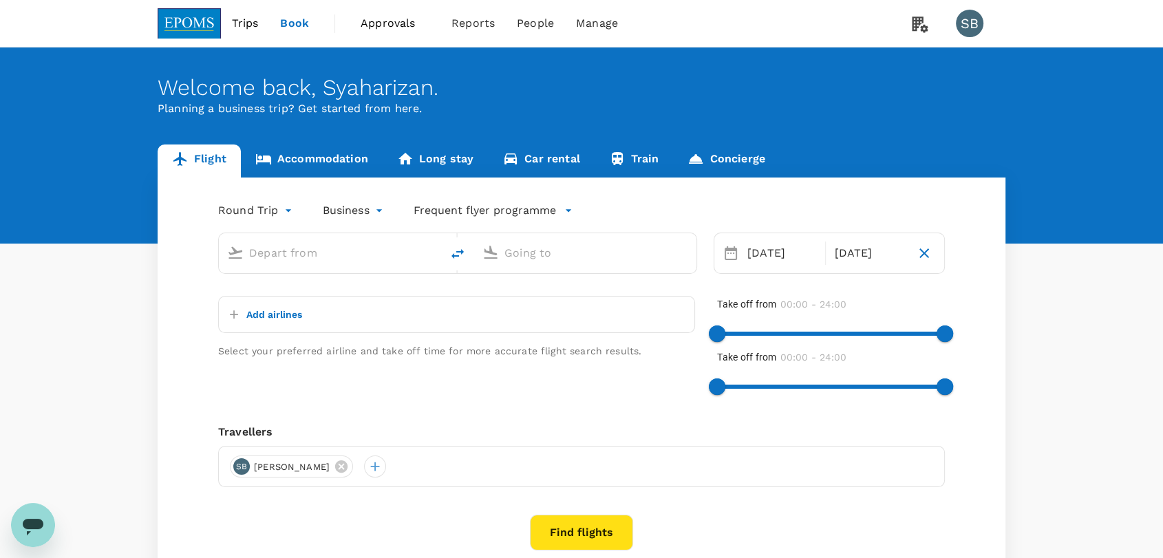
type input "Kuala Lumpur Intl ([GEOGRAPHIC_DATA])"
type input "Shanghai Pudong Intl (PVG)"
click at [233, 21] on span "Trips" at bounding box center [245, 23] width 27 height 17
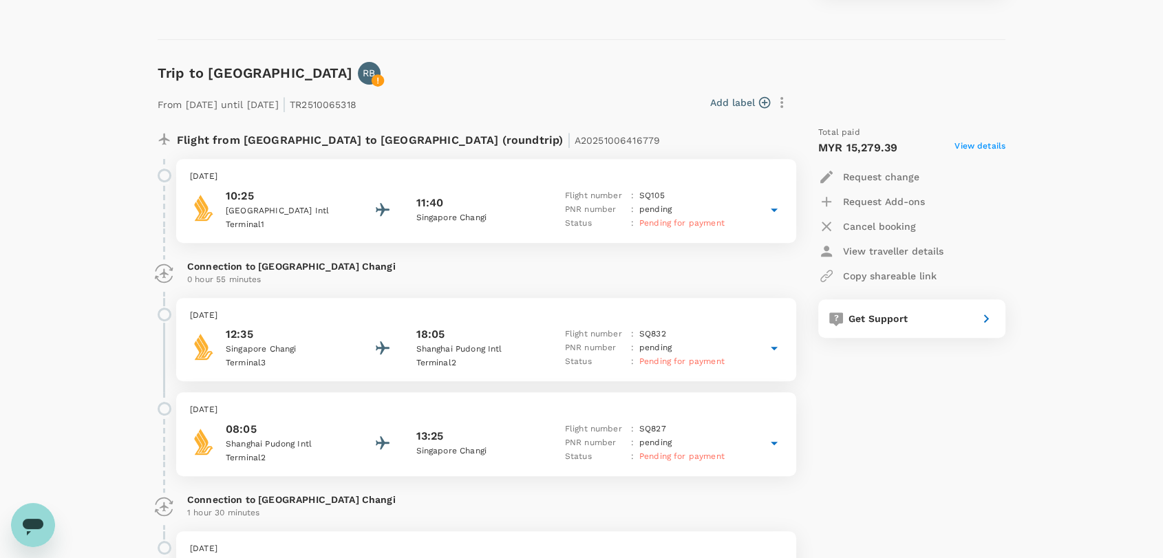
scroll to position [611, 0]
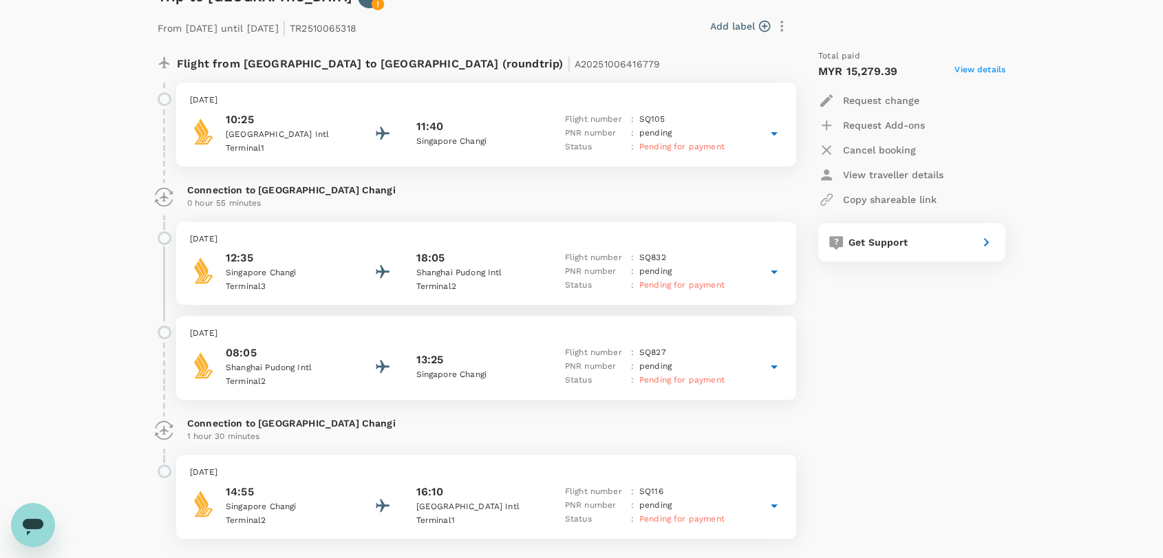
click at [33, 531] on icon "Open messaging window" at bounding box center [33, 525] width 25 height 25
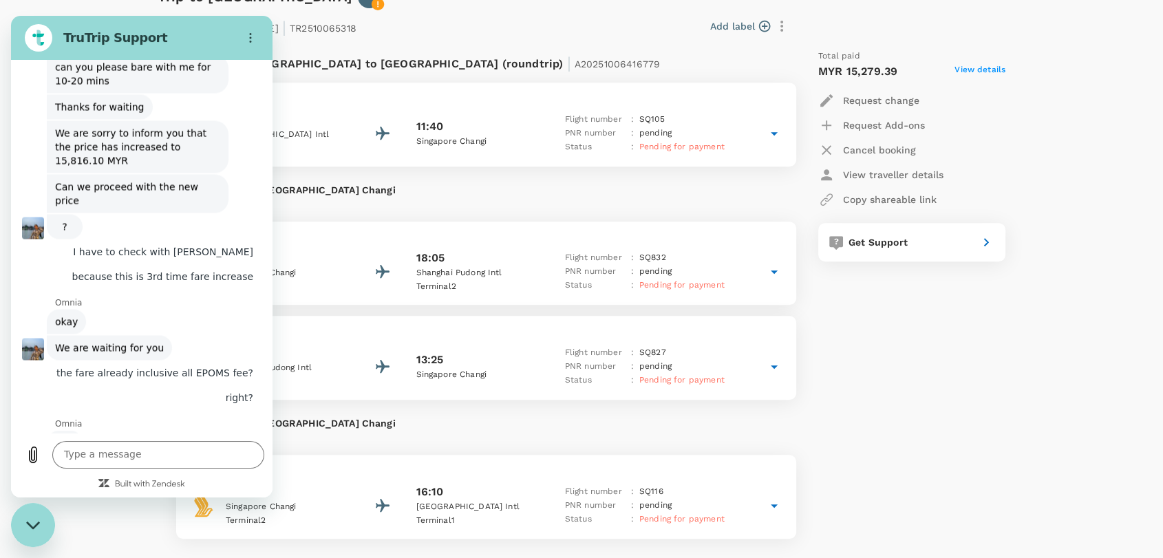
scroll to position [7968, 0]
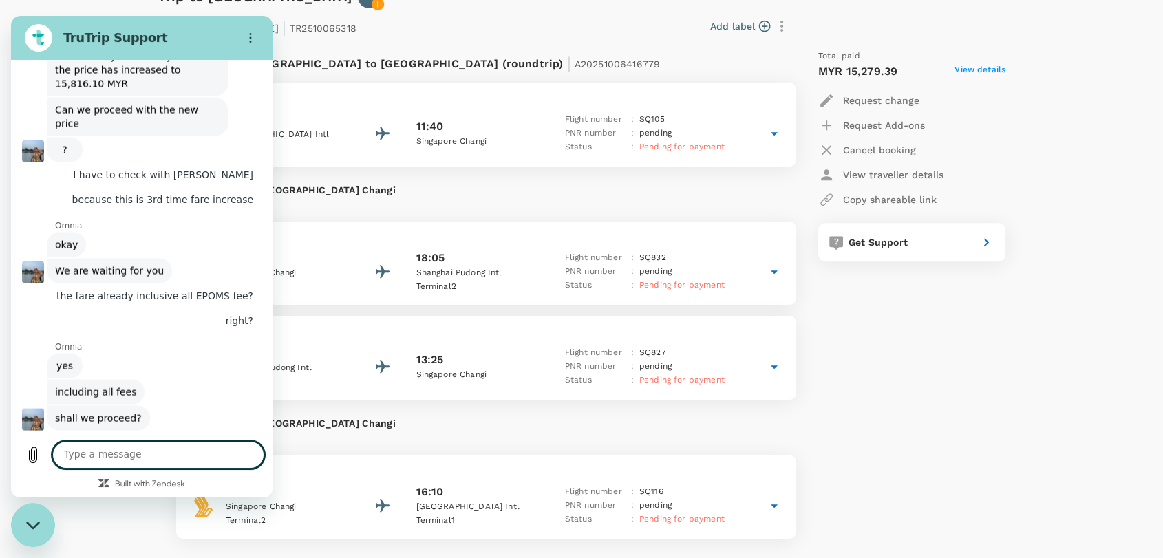
click at [98, 458] on textarea at bounding box center [158, 455] width 212 height 28
type textarea "Omnia, did you manage to get the seat?"
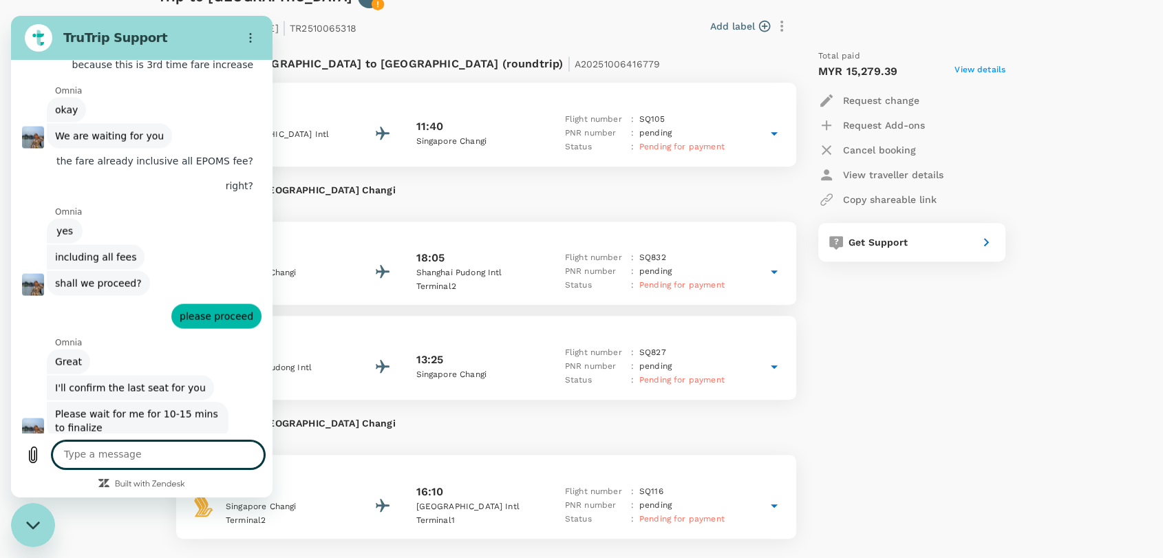
scroll to position [8105, 0]
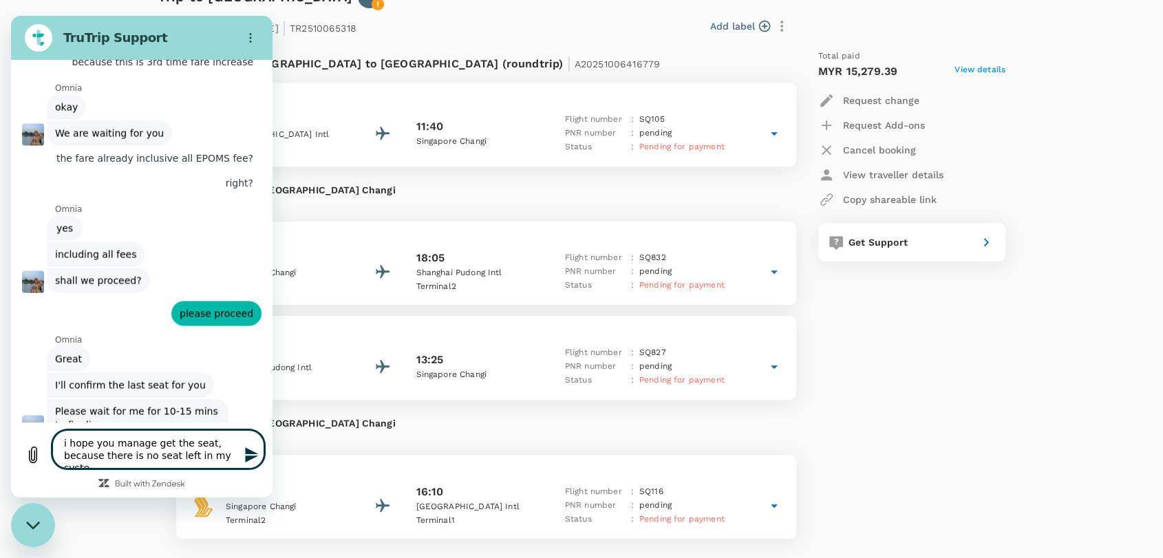
type textarea "i hope you manage get the seat, because there is no seat left in my system"
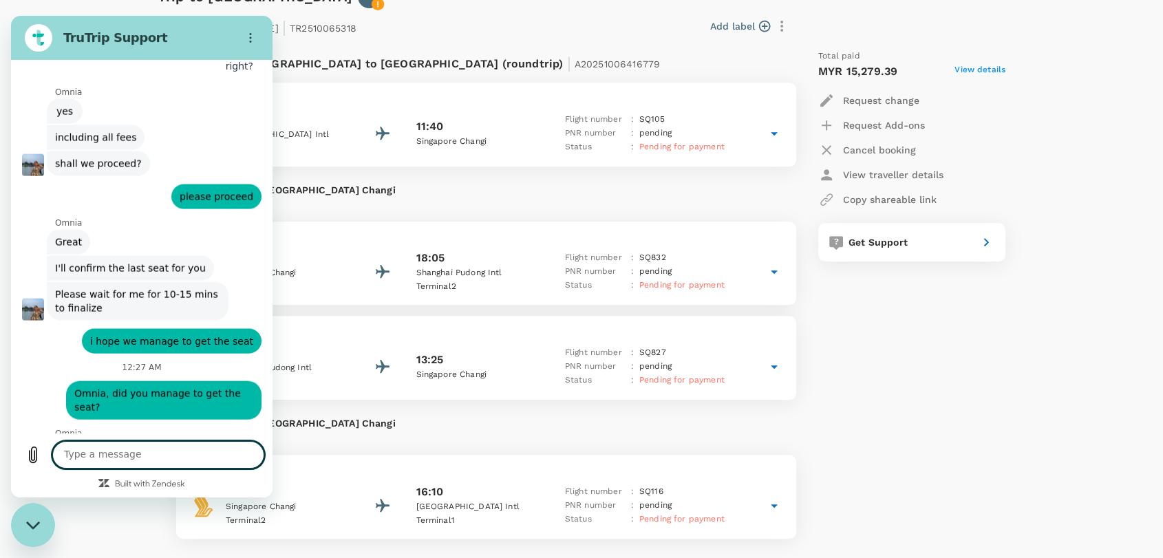
scroll to position [8226, 0]
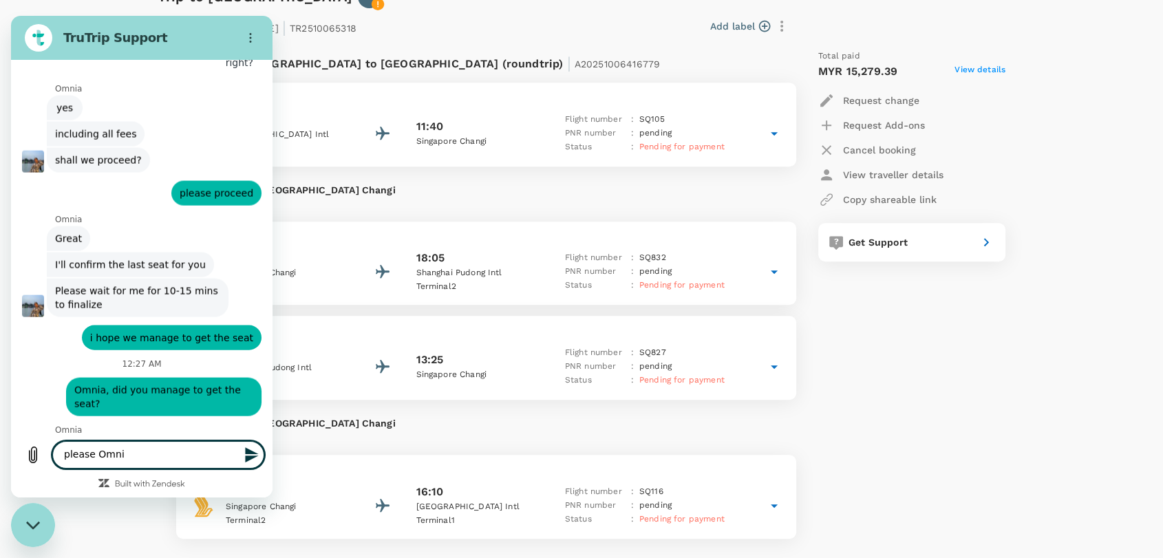
type textarea "please Omnia"
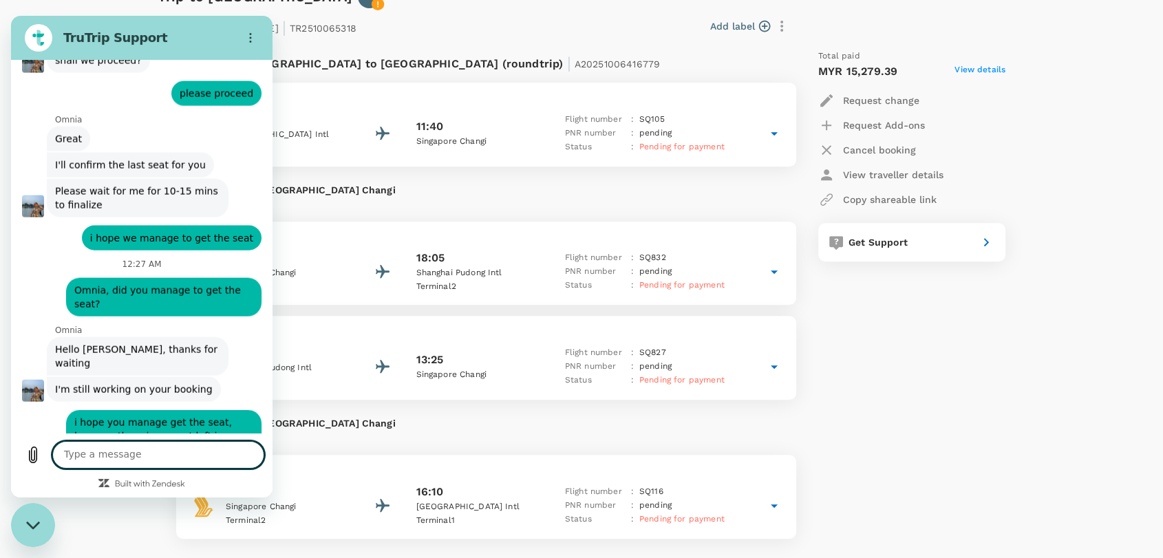
scroll to position [8325, 0]
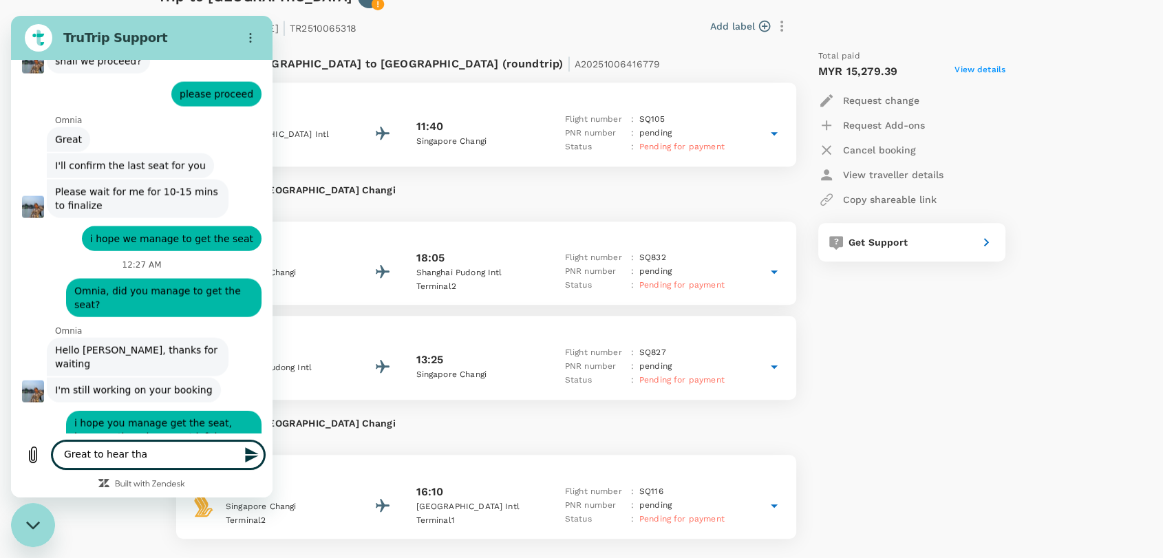
type textarea "Great to hear that"
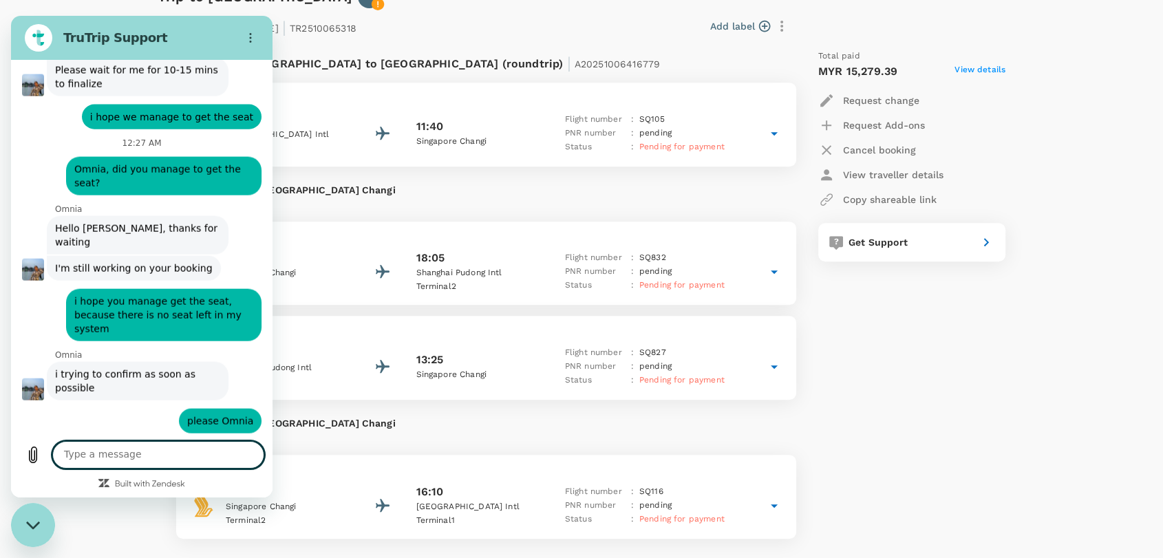
scroll to position [8450, 0]
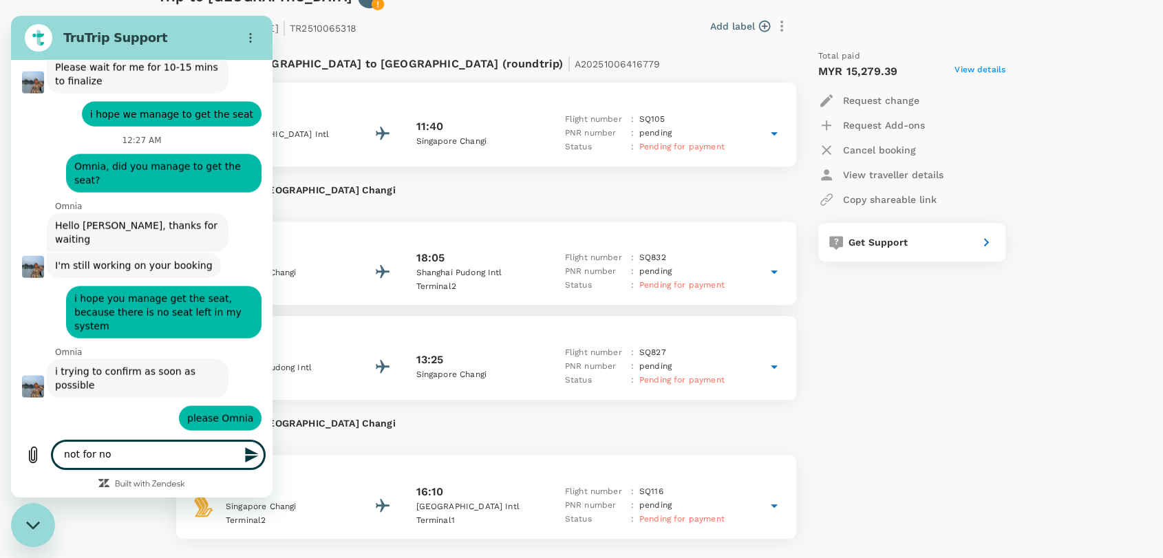
type textarea "not for now"
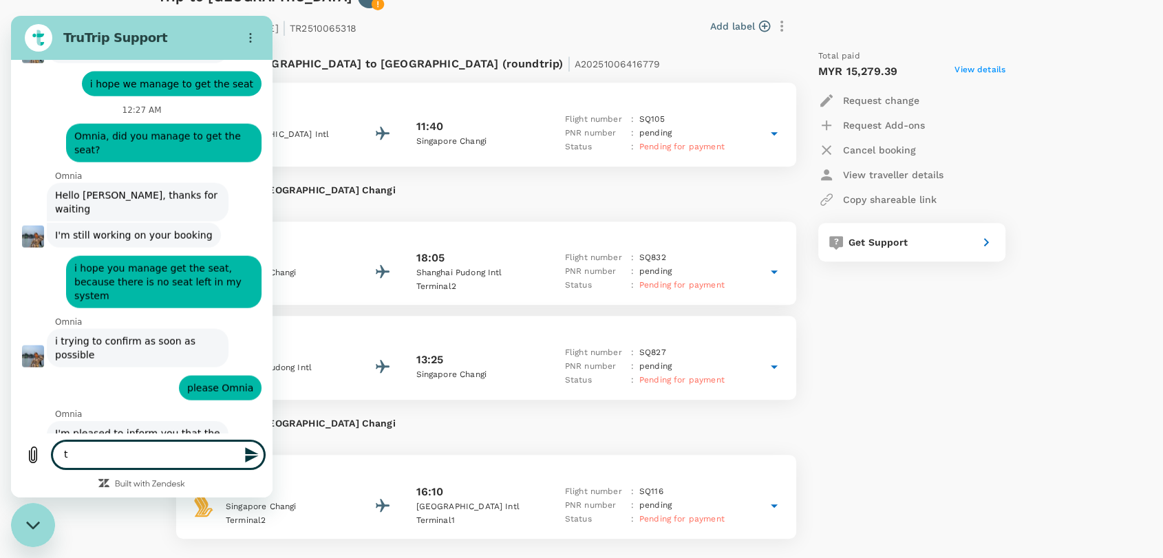
scroll to position [8483, 0]
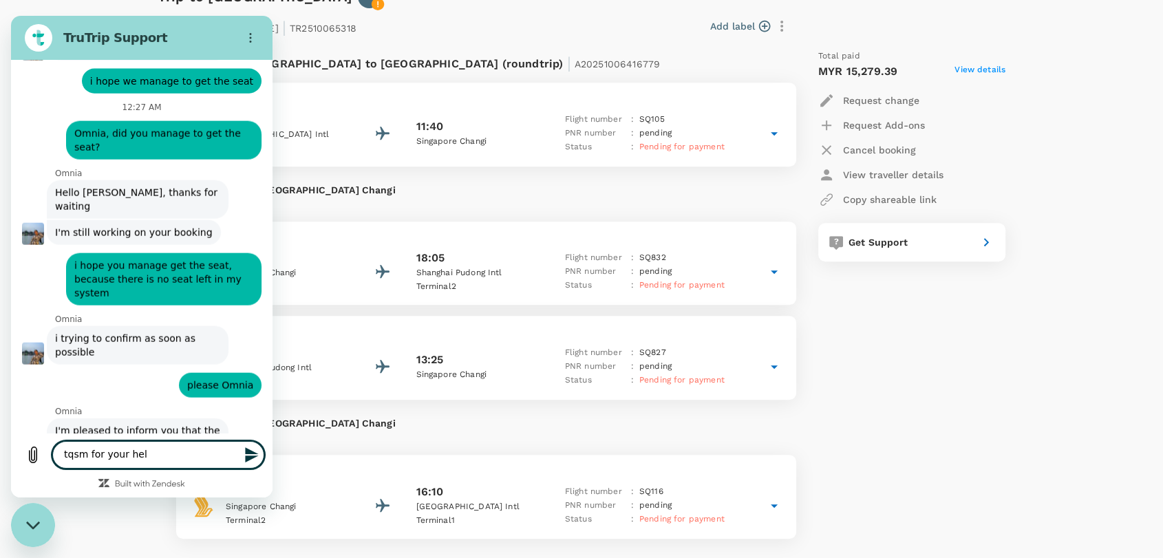
type textarea "tqsm for your help"
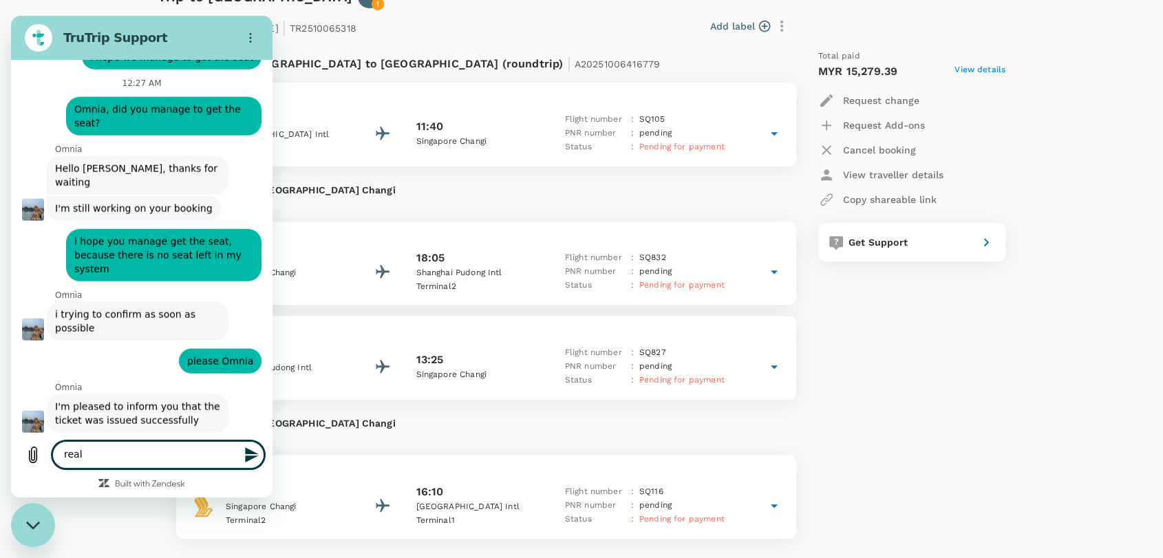
scroll to position [8509, 0]
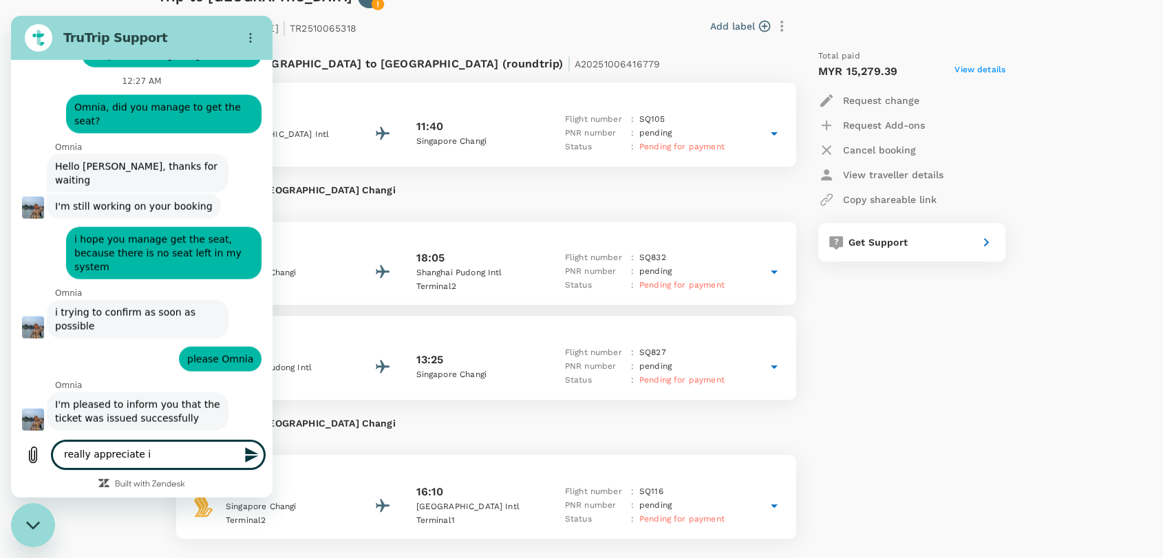
type textarea "really appreciate it"
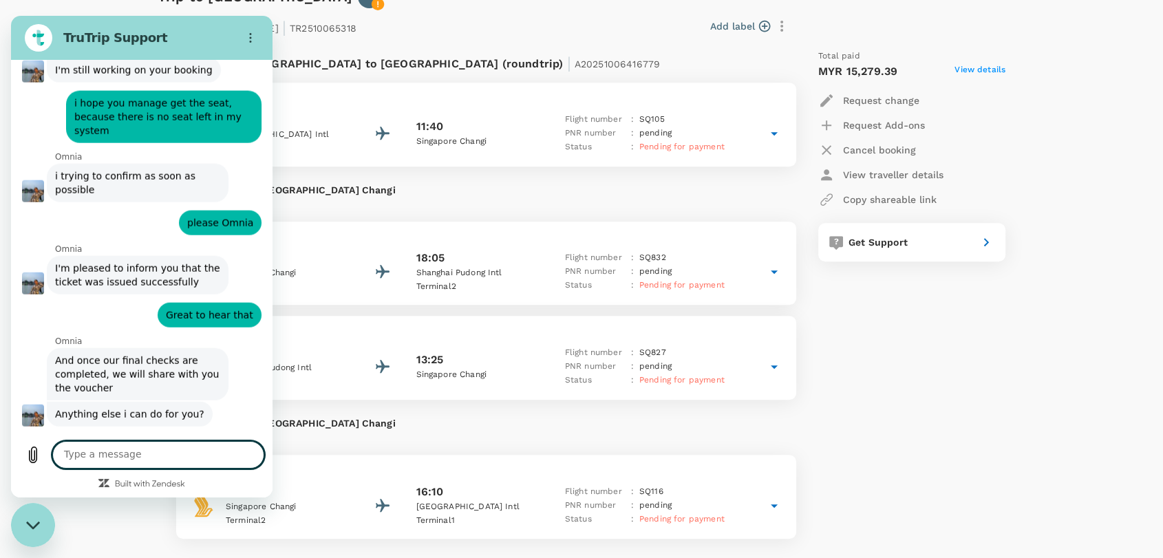
scroll to position [8648, 0]
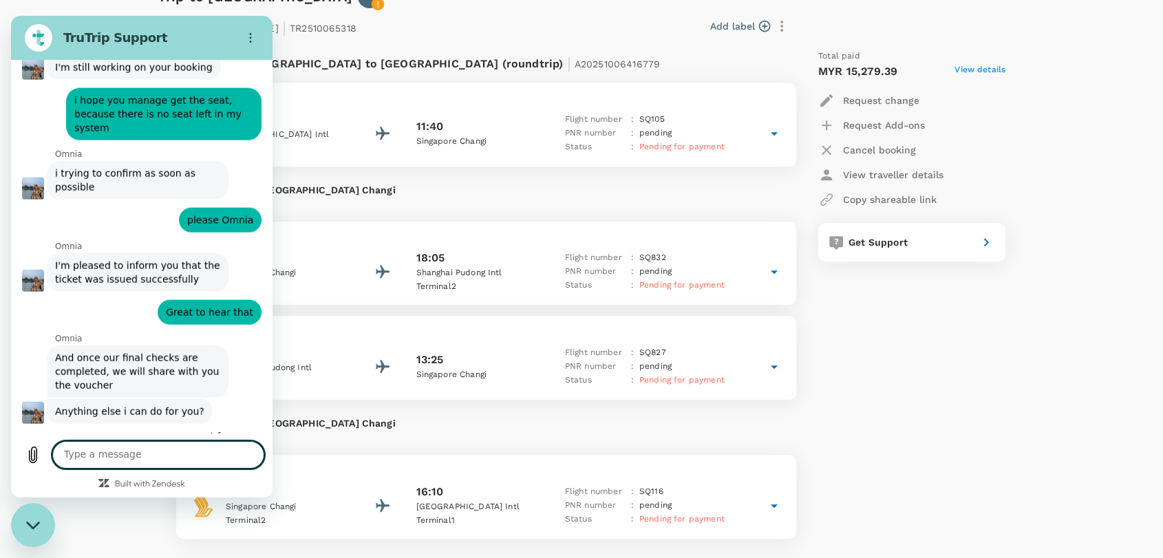
click at [34, 527] on icon "Close messaging window" at bounding box center [32, 525] width 14 height 8
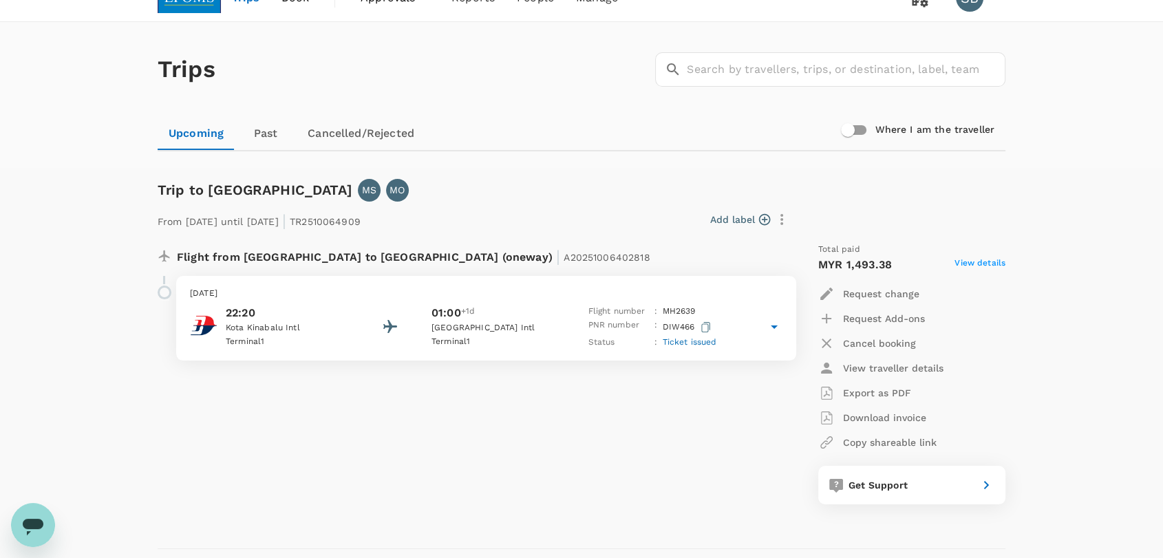
scroll to position [0, 0]
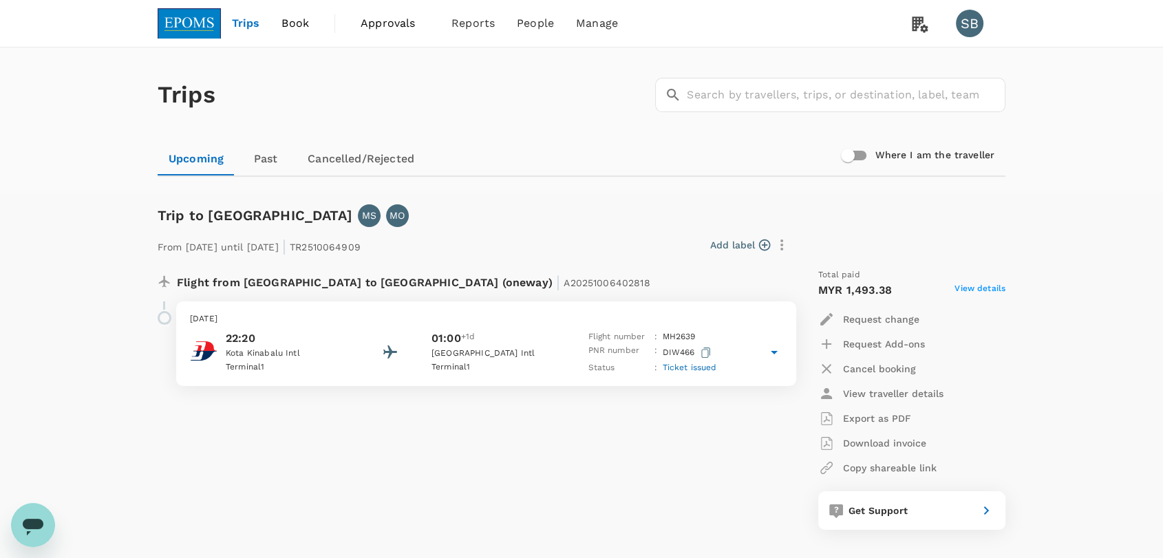
click at [184, 24] on img at bounding box center [189, 23] width 63 height 30
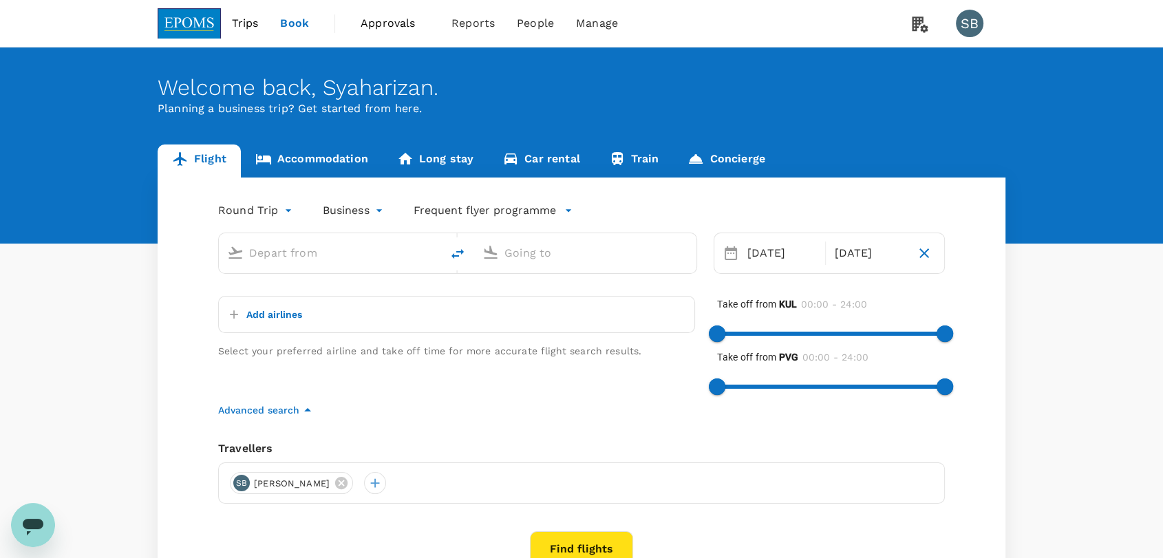
type input "Kuala Lumpur Intl ([GEOGRAPHIC_DATA])"
type input "Shanghai Pudong Intl (PVG)"
click at [248, 30] on span "Trips" at bounding box center [245, 23] width 27 height 17
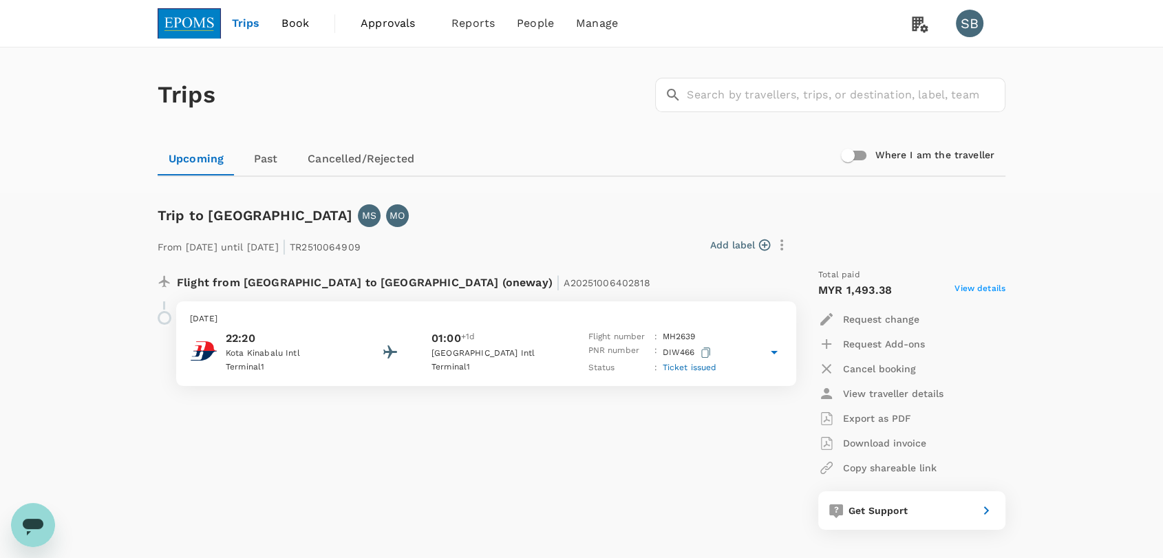
drag, startPoint x: 211, startPoint y: 23, endPoint x: 195, endPoint y: 4, distance: 24.9
click at [211, 23] on img at bounding box center [189, 23] width 63 height 30
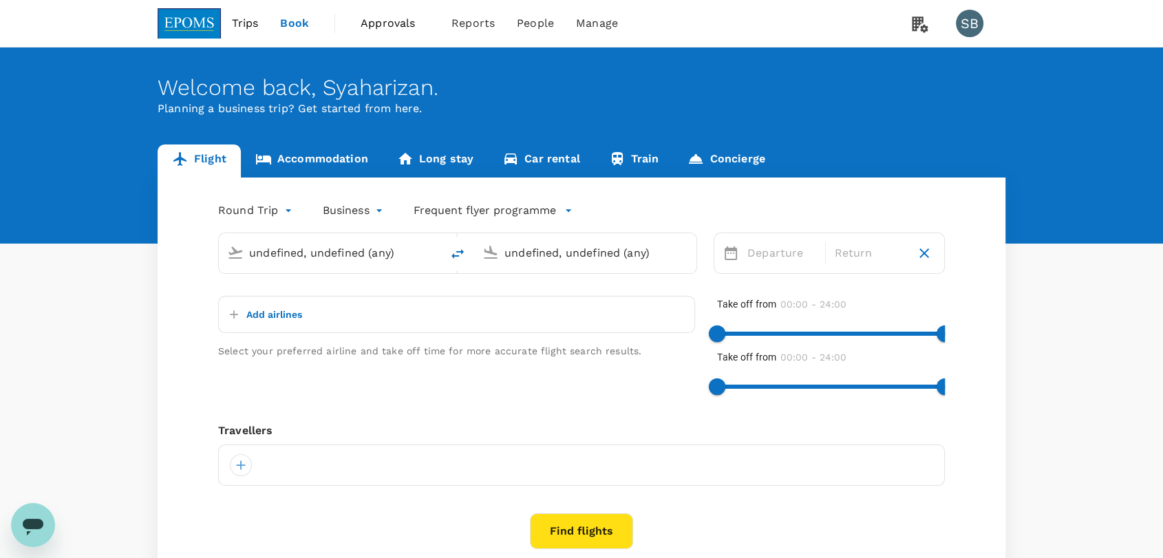
type input "Kuala Lumpur Intl ([GEOGRAPHIC_DATA])"
type input "Shanghai Pudong Intl (PVG)"
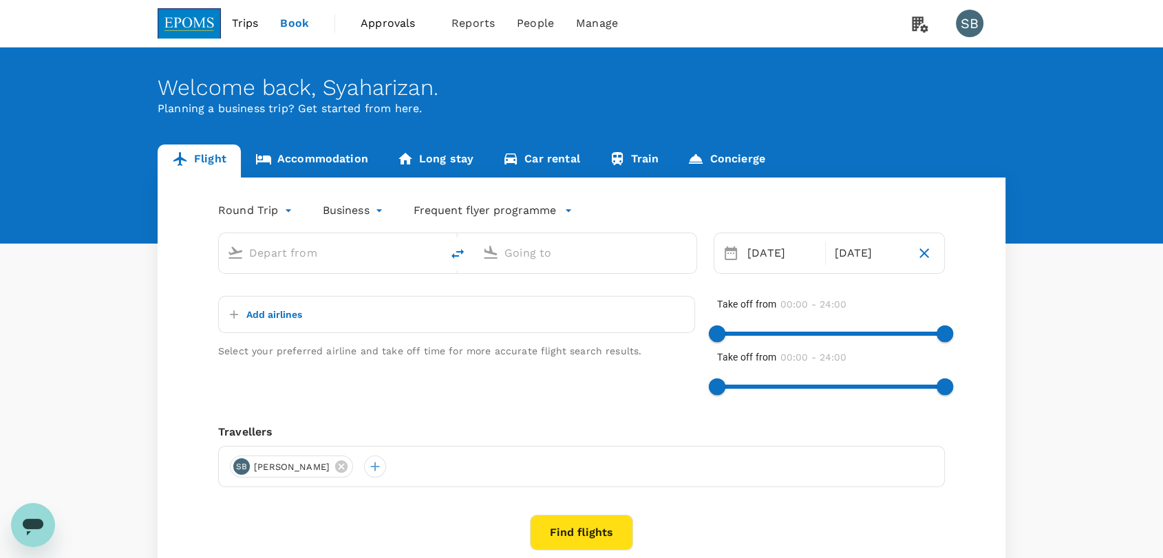
type input "Kuala Lumpur Intl ([GEOGRAPHIC_DATA])"
type input "Shanghai Pudong Intl (PVG)"
type input "Kuala Lumpur Intl ([GEOGRAPHIC_DATA])"
type input "Shanghai Pudong Intl (PVG)"
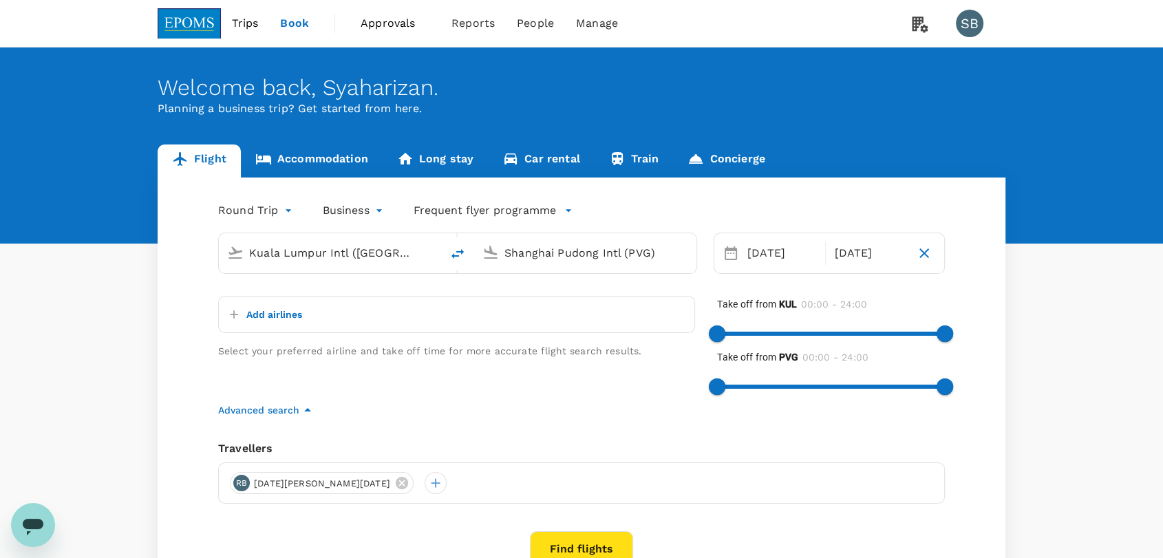
click at [241, 24] on span "Trips" at bounding box center [245, 23] width 27 height 17
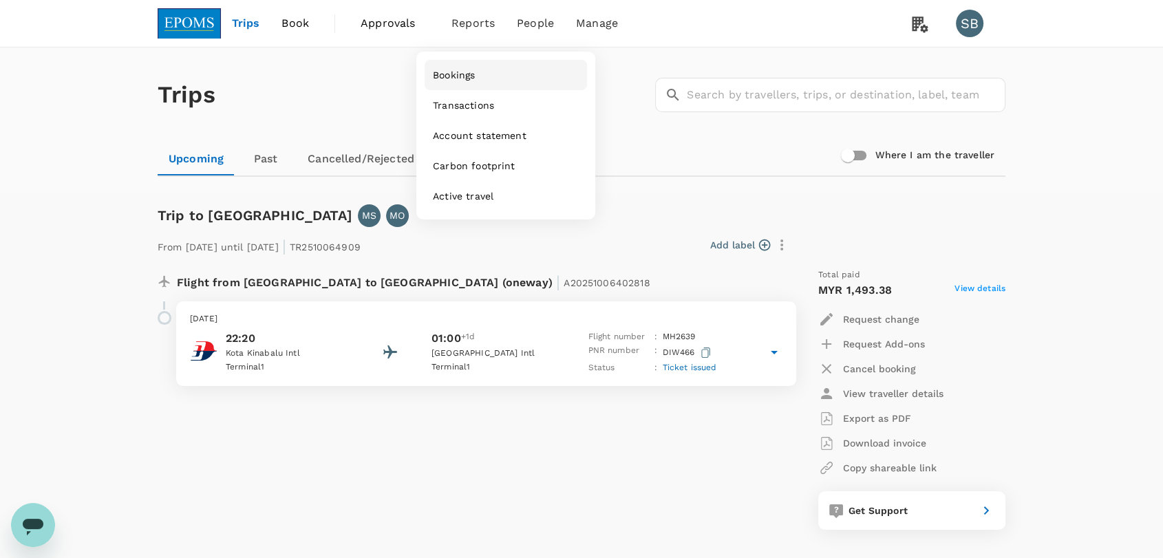
click at [464, 68] on span "Bookings" at bounding box center [454, 75] width 42 height 14
